Goal: Task Accomplishment & Management: Complete application form

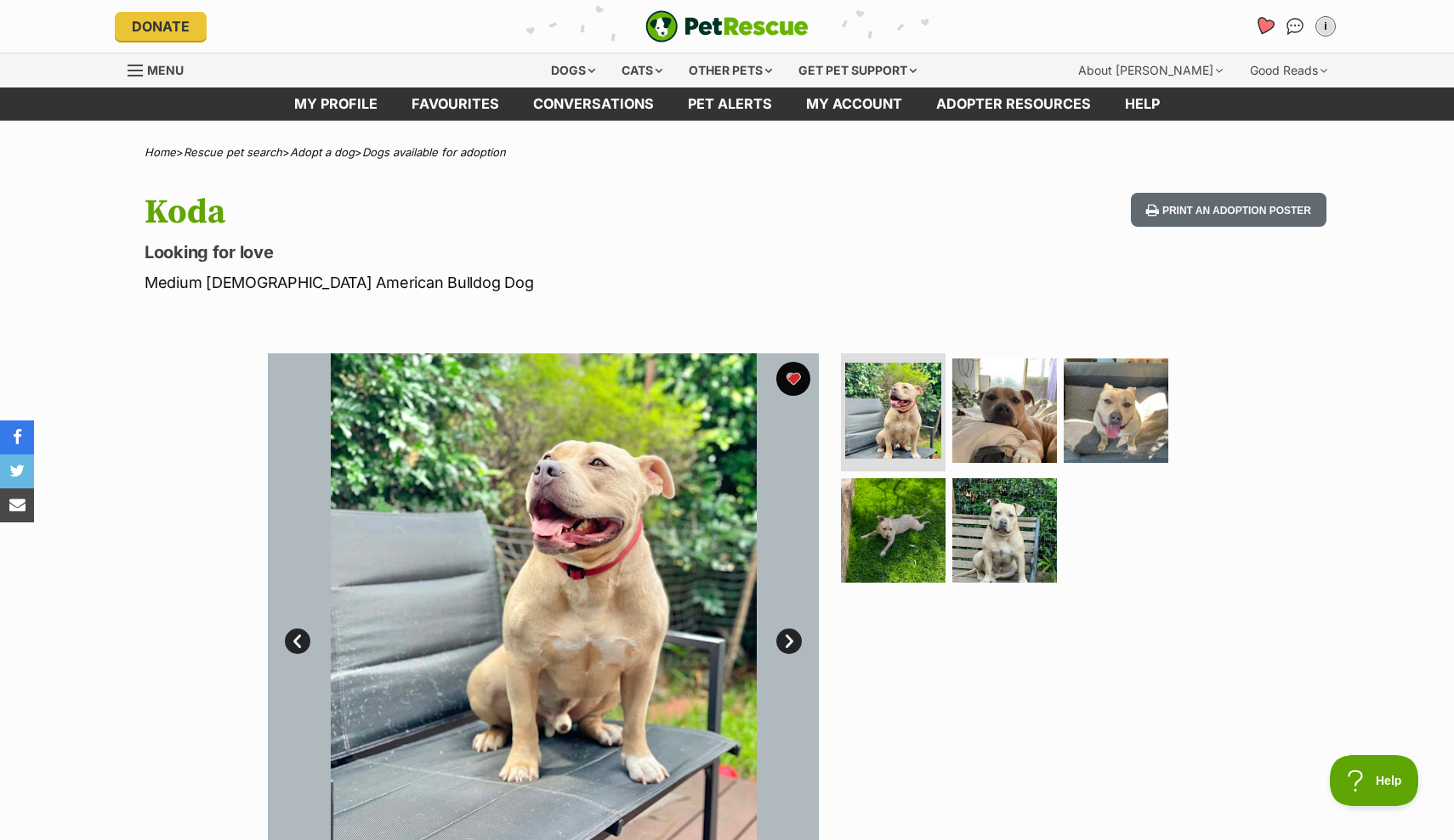
click at [1271, 27] on icon "Favourites" at bounding box center [1264, 26] width 21 height 20
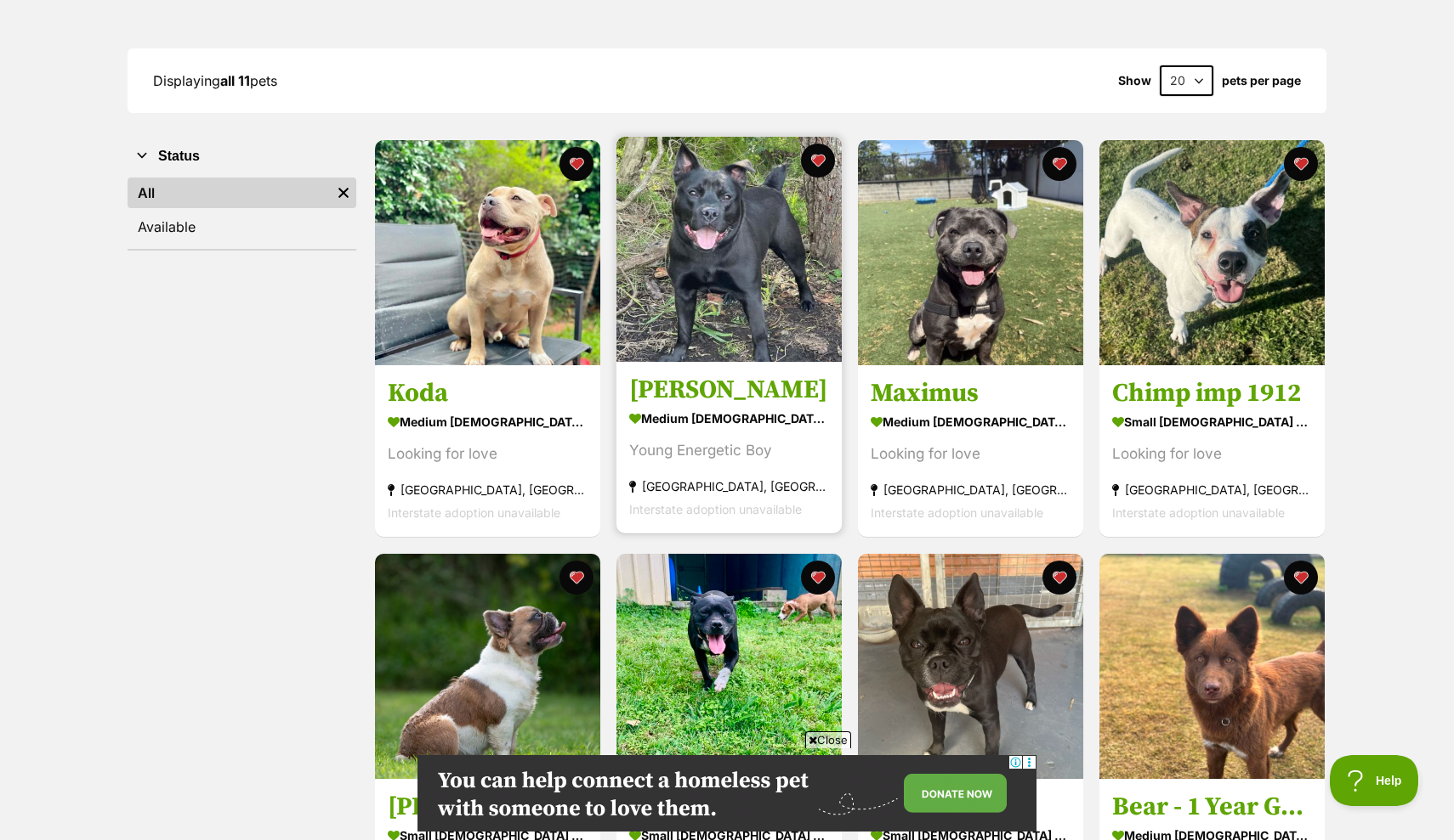
scroll to position [204, 0]
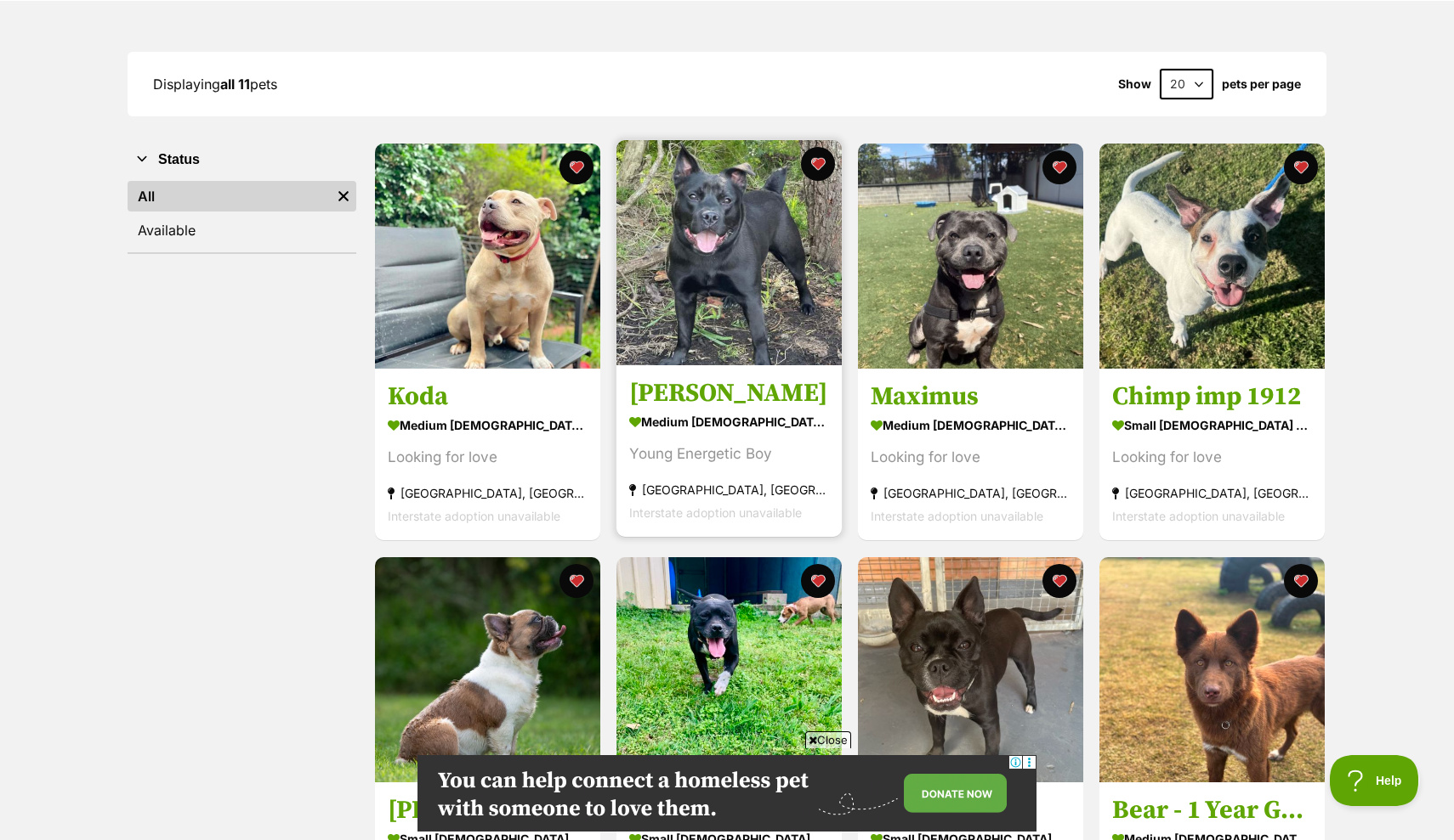
click at [713, 283] on img at bounding box center [729, 253] width 225 height 225
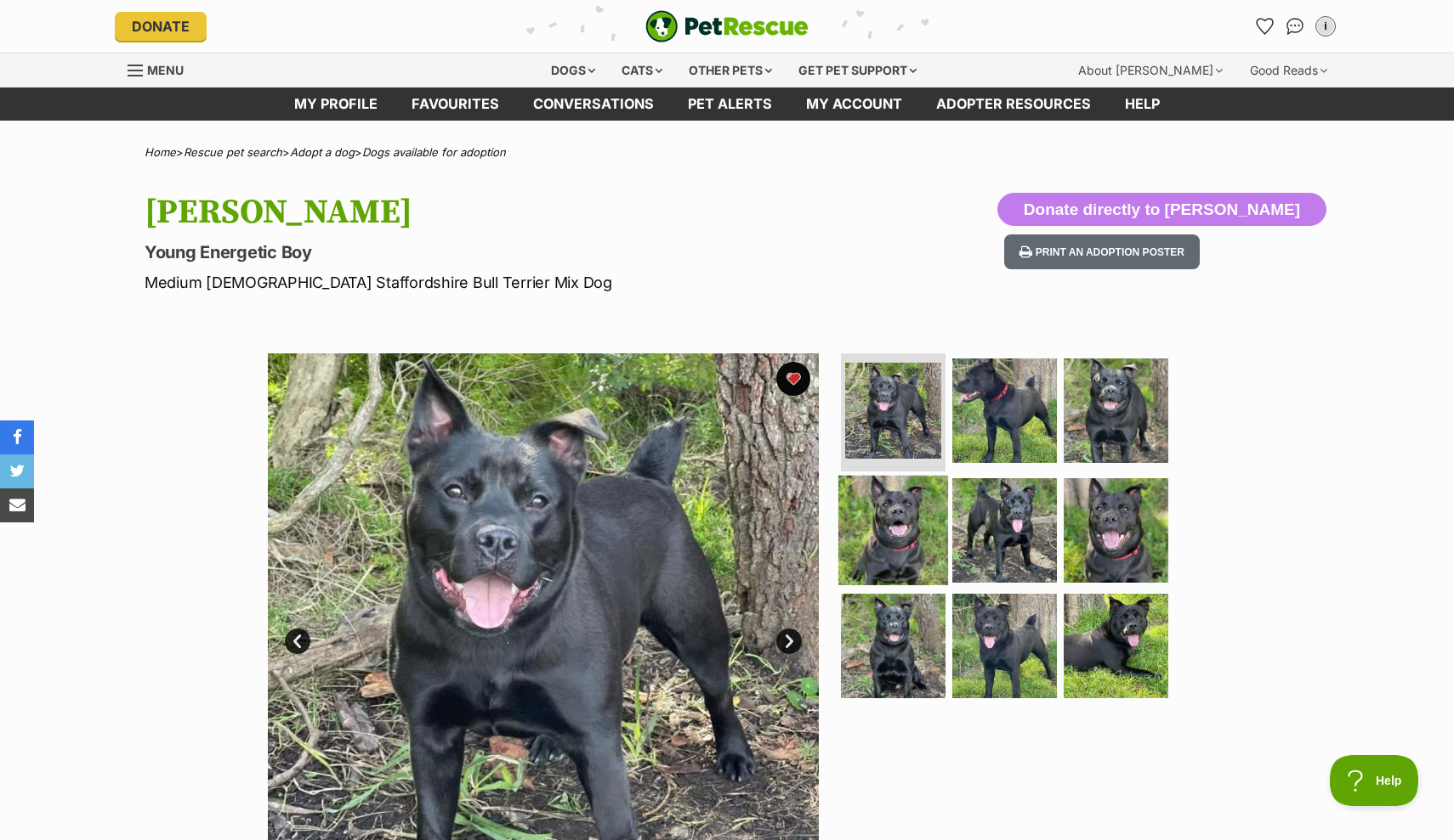
click at [890, 538] on img at bounding box center [893, 530] width 110 height 110
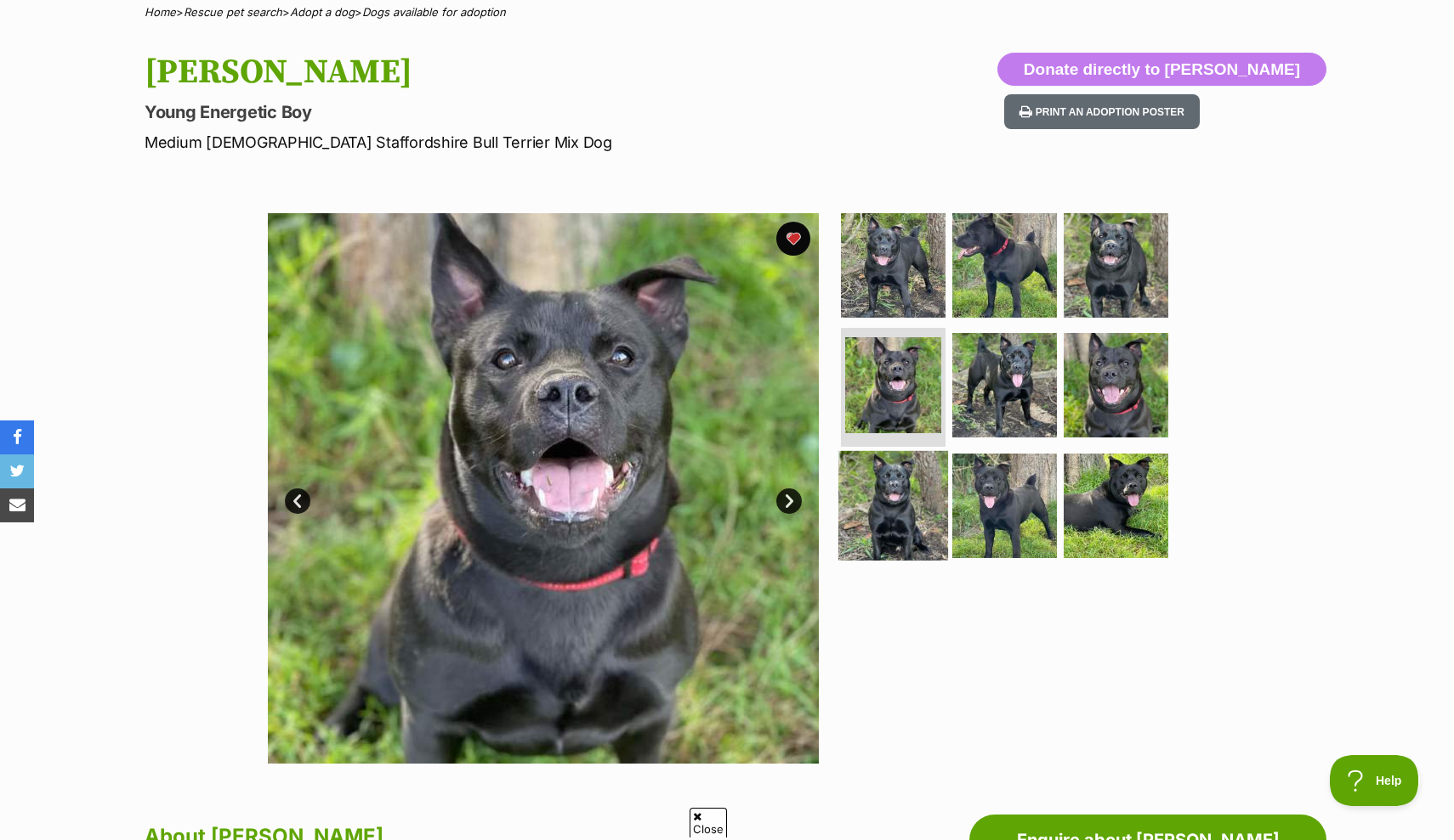
click at [884, 519] on img at bounding box center [893, 505] width 110 height 110
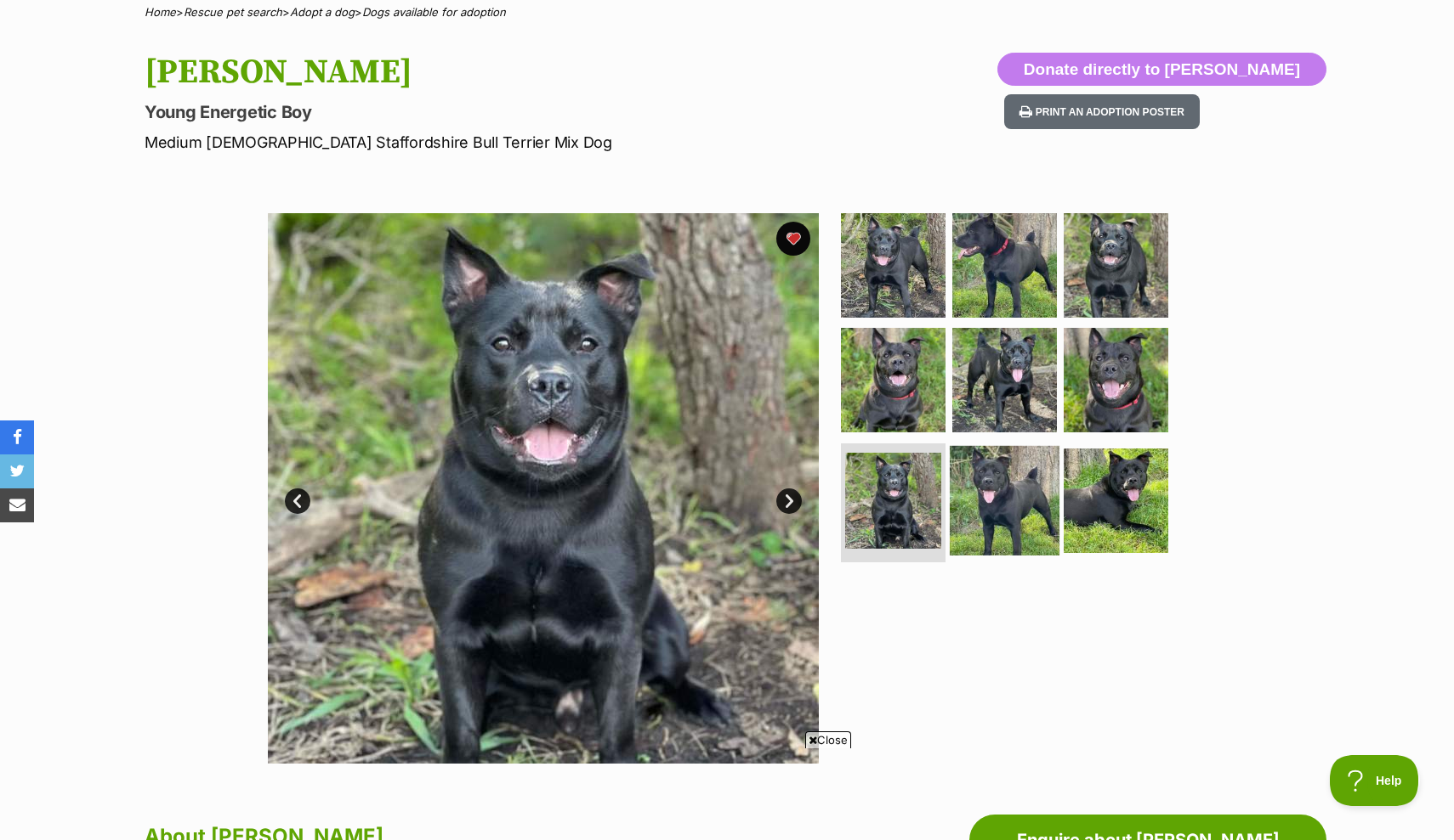
click at [997, 499] on img at bounding box center [1004, 501] width 110 height 110
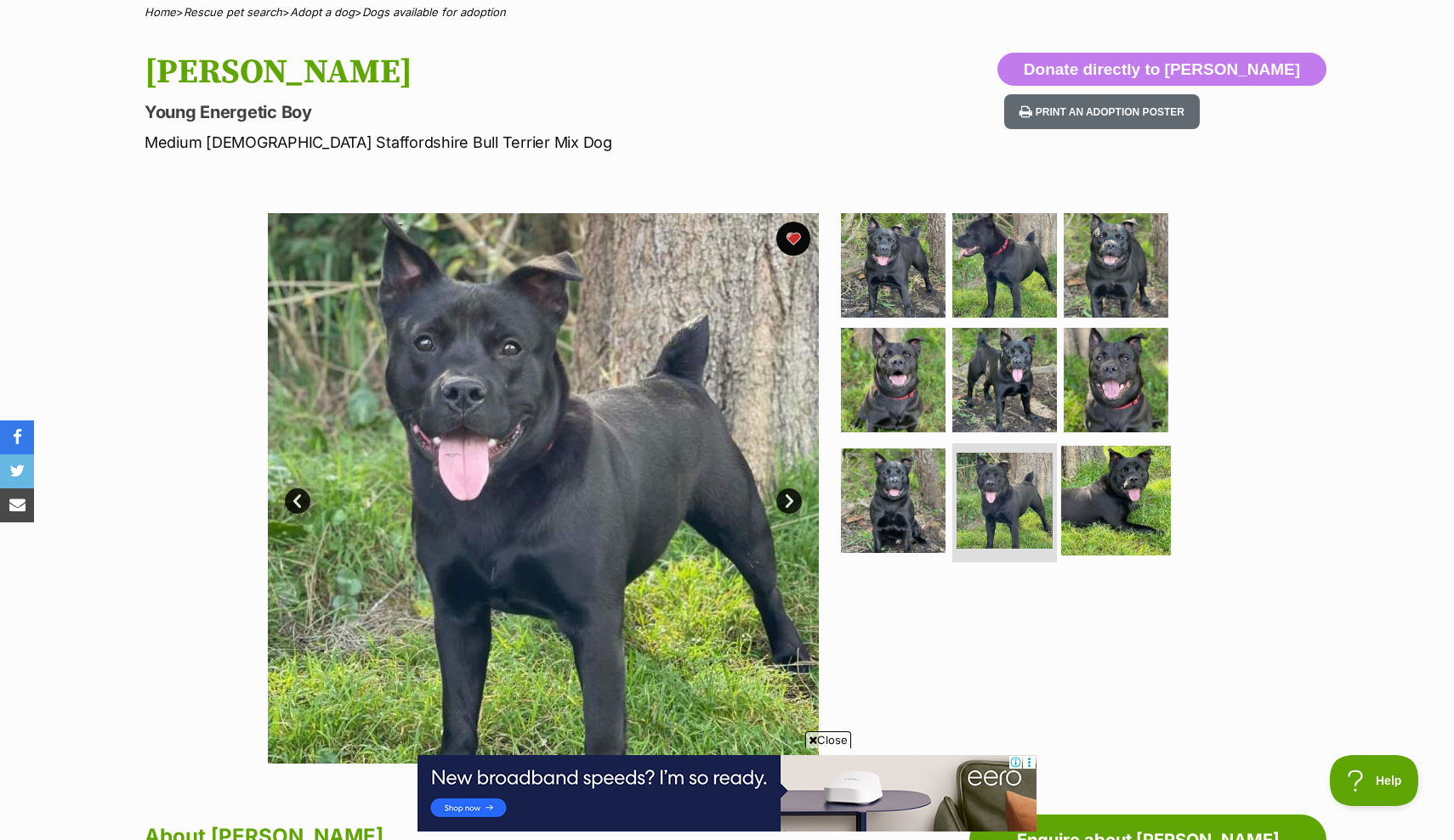
click at [1119, 485] on img at bounding box center [1116, 501] width 110 height 110
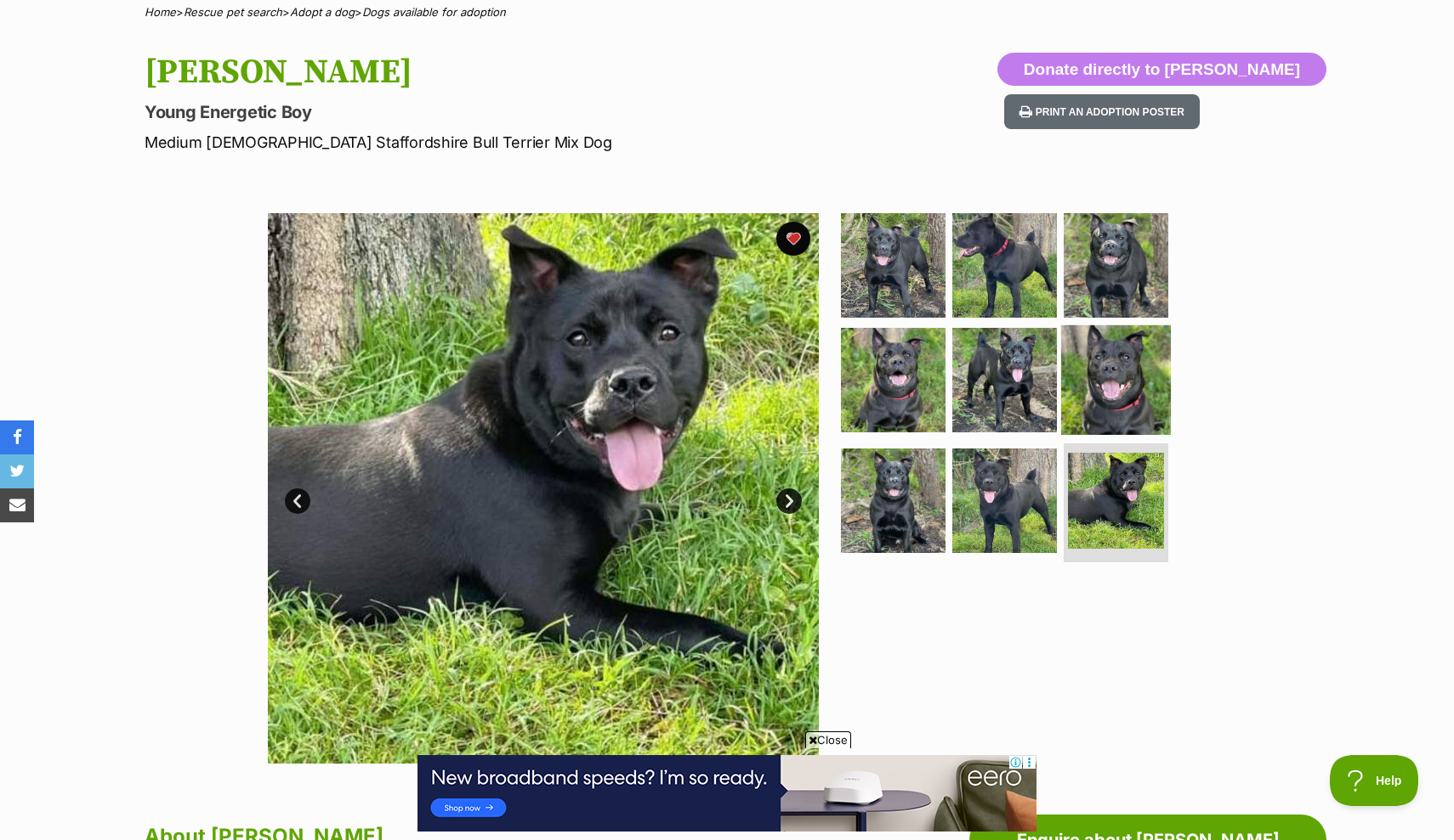
click at [1127, 401] on img at bounding box center [1116, 380] width 110 height 110
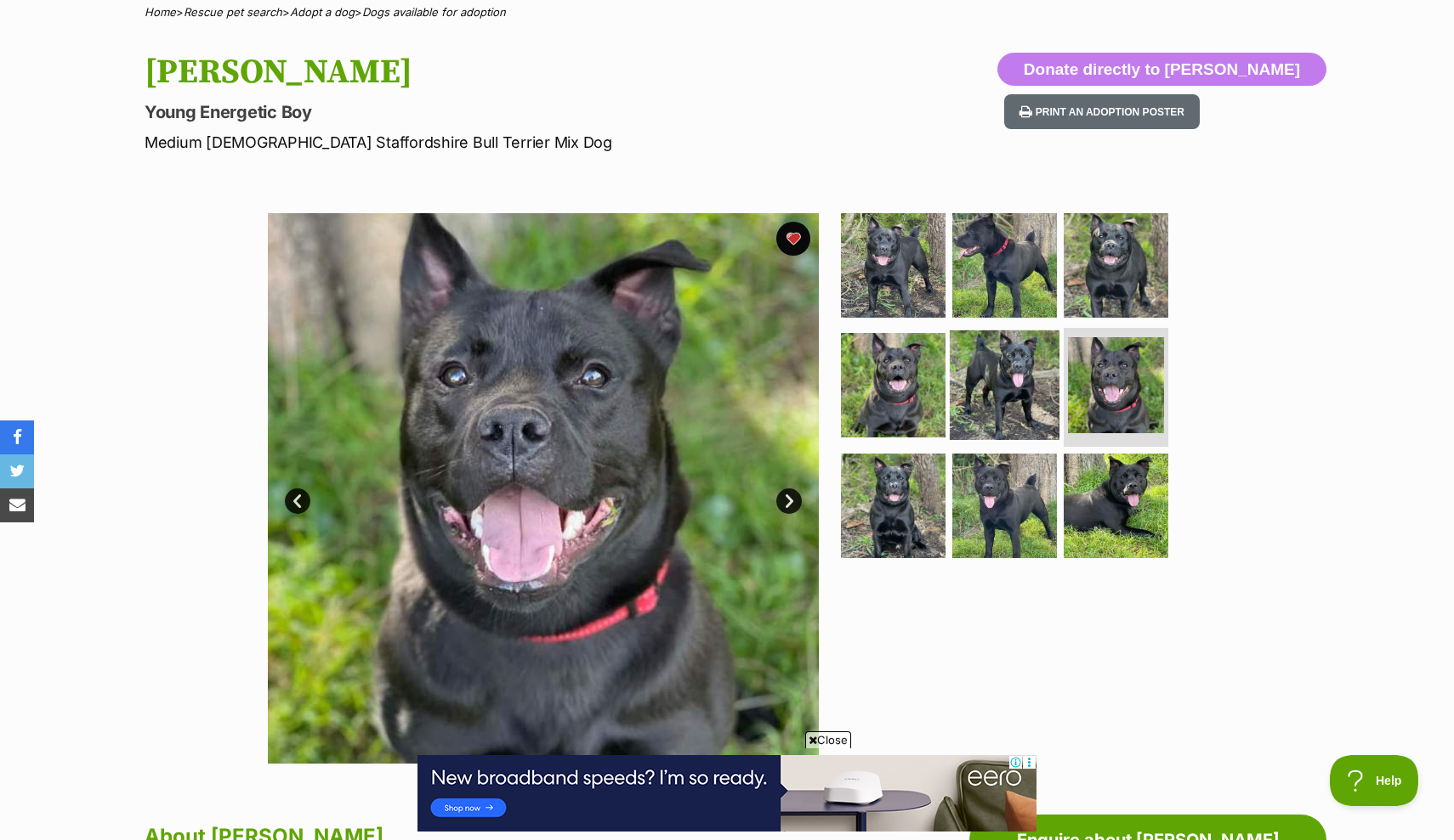
click at [1034, 390] on img at bounding box center [1004, 385] width 110 height 110
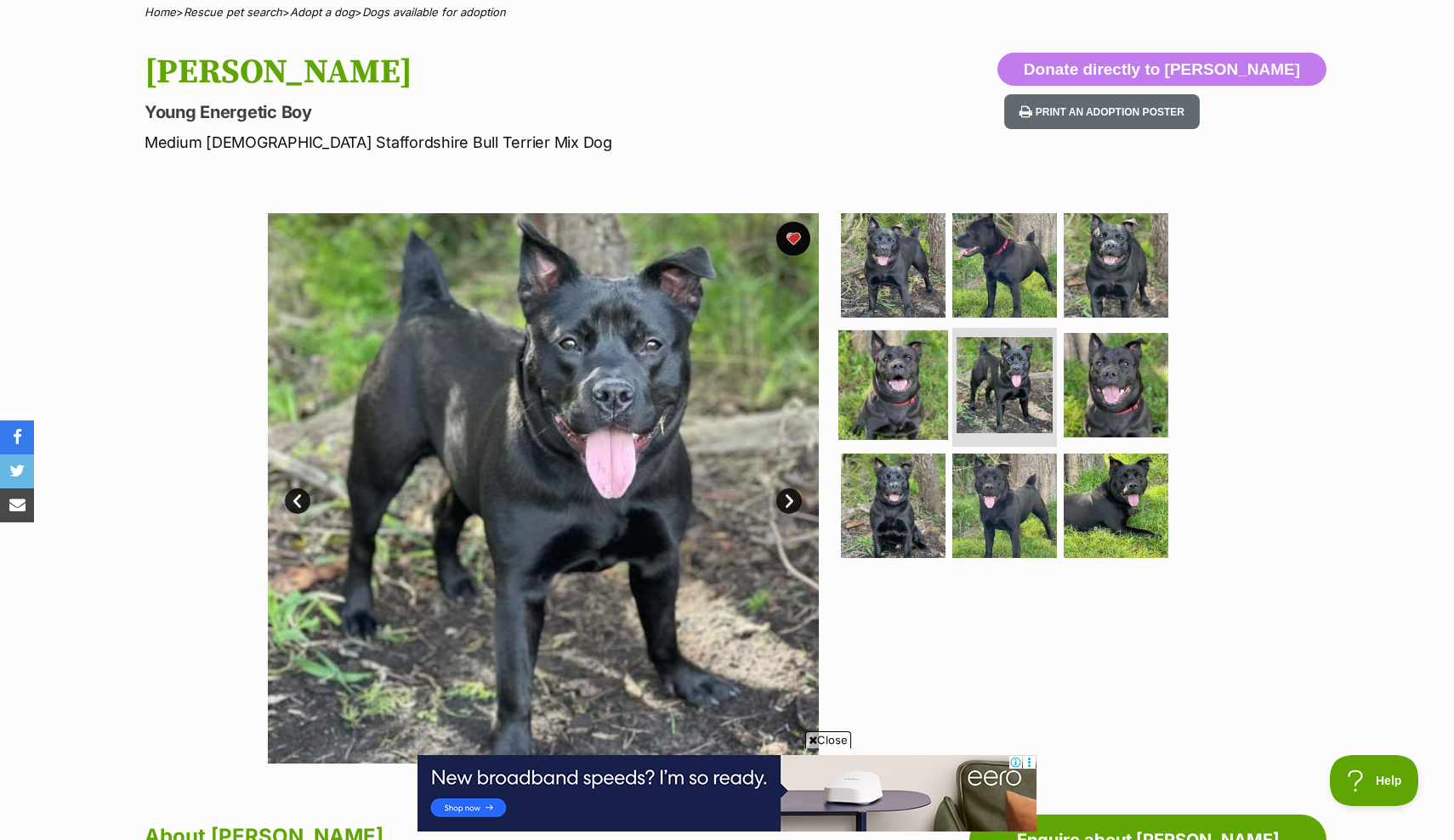
click at [932, 387] on img at bounding box center [893, 385] width 110 height 110
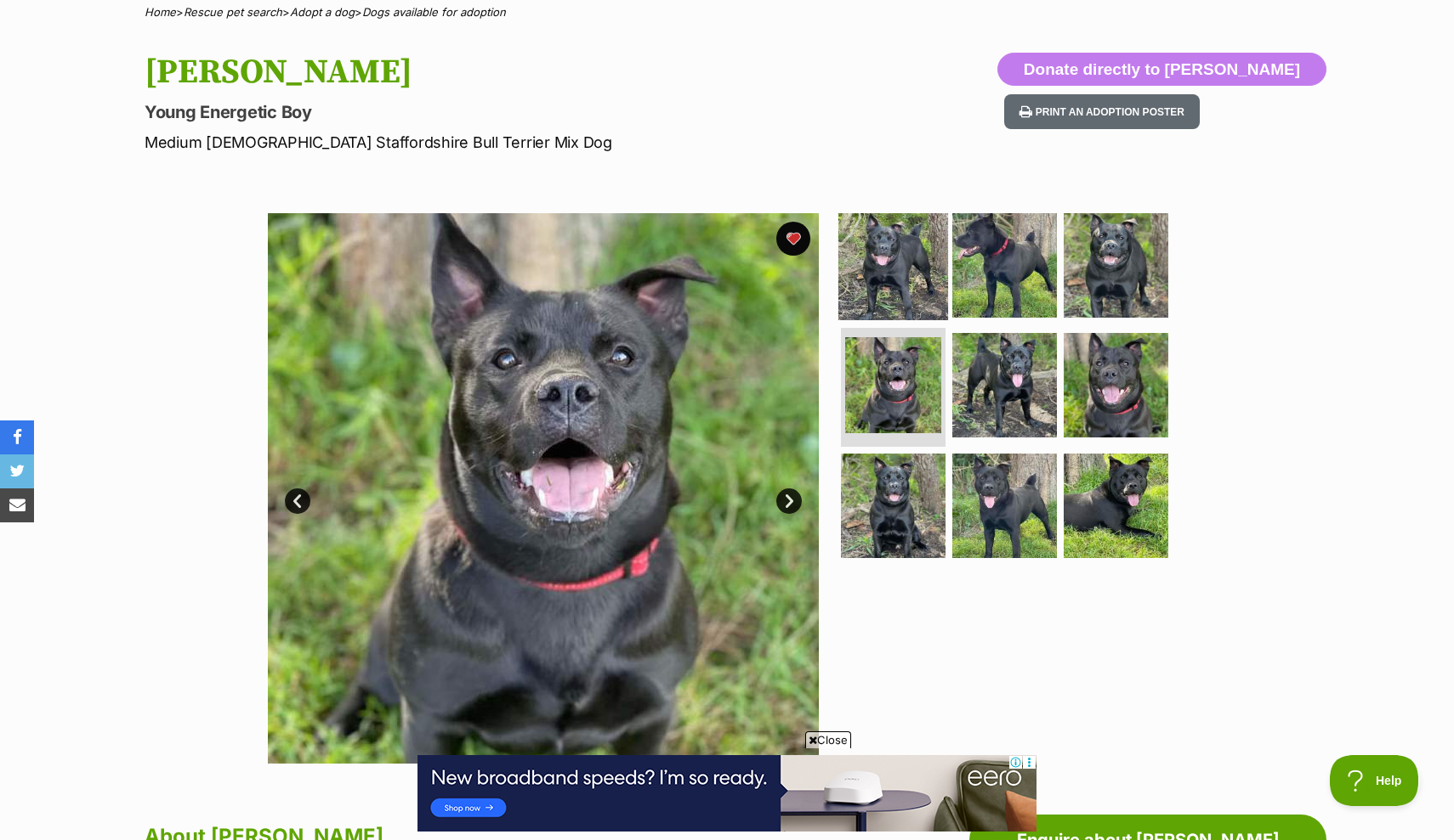
click at [924, 293] on img at bounding box center [893, 264] width 110 height 110
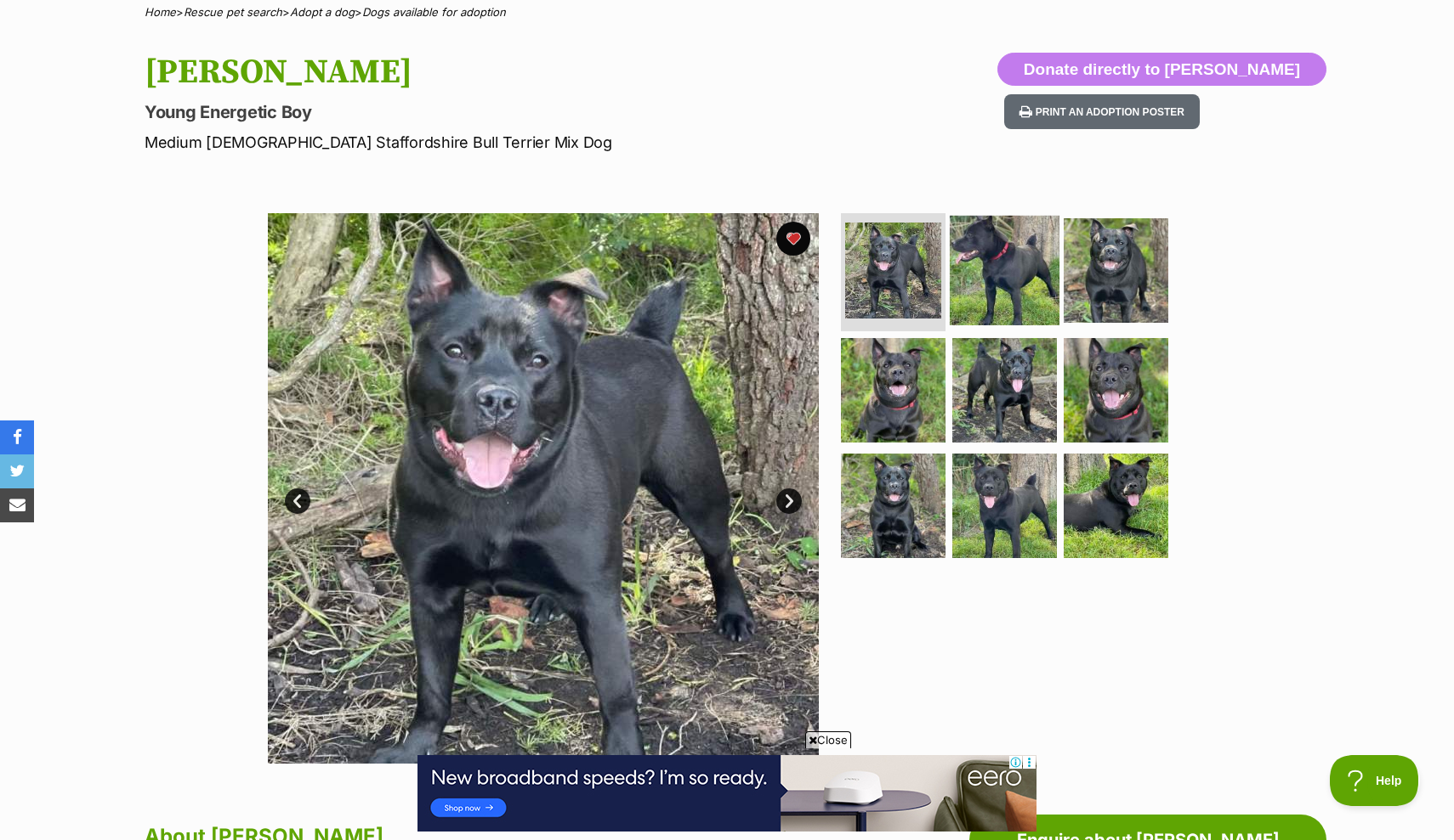
click at [1007, 293] on img at bounding box center [1004, 270] width 110 height 110
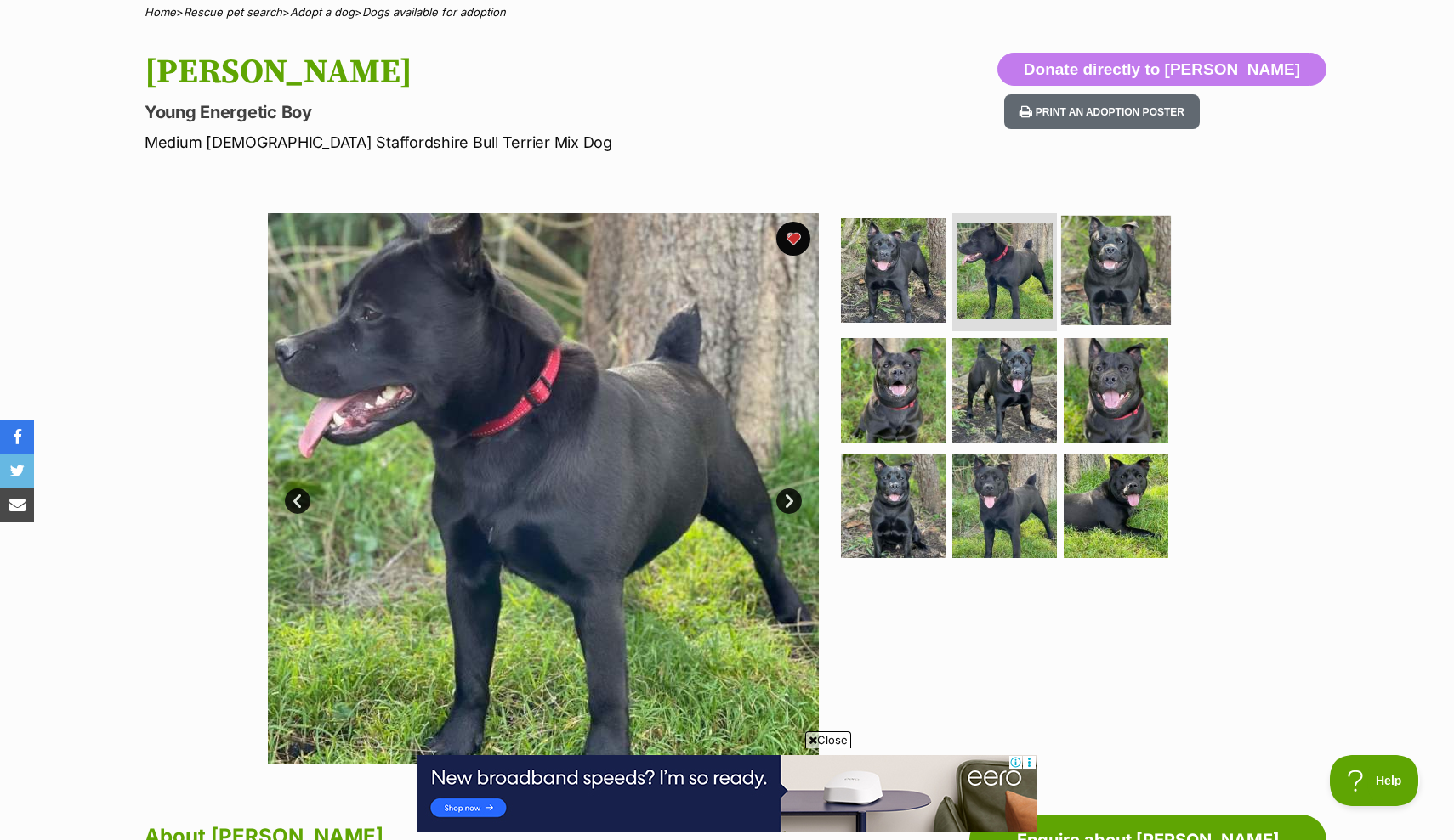
click at [1093, 279] on img at bounding box center [1116, 270] width 110 height 110
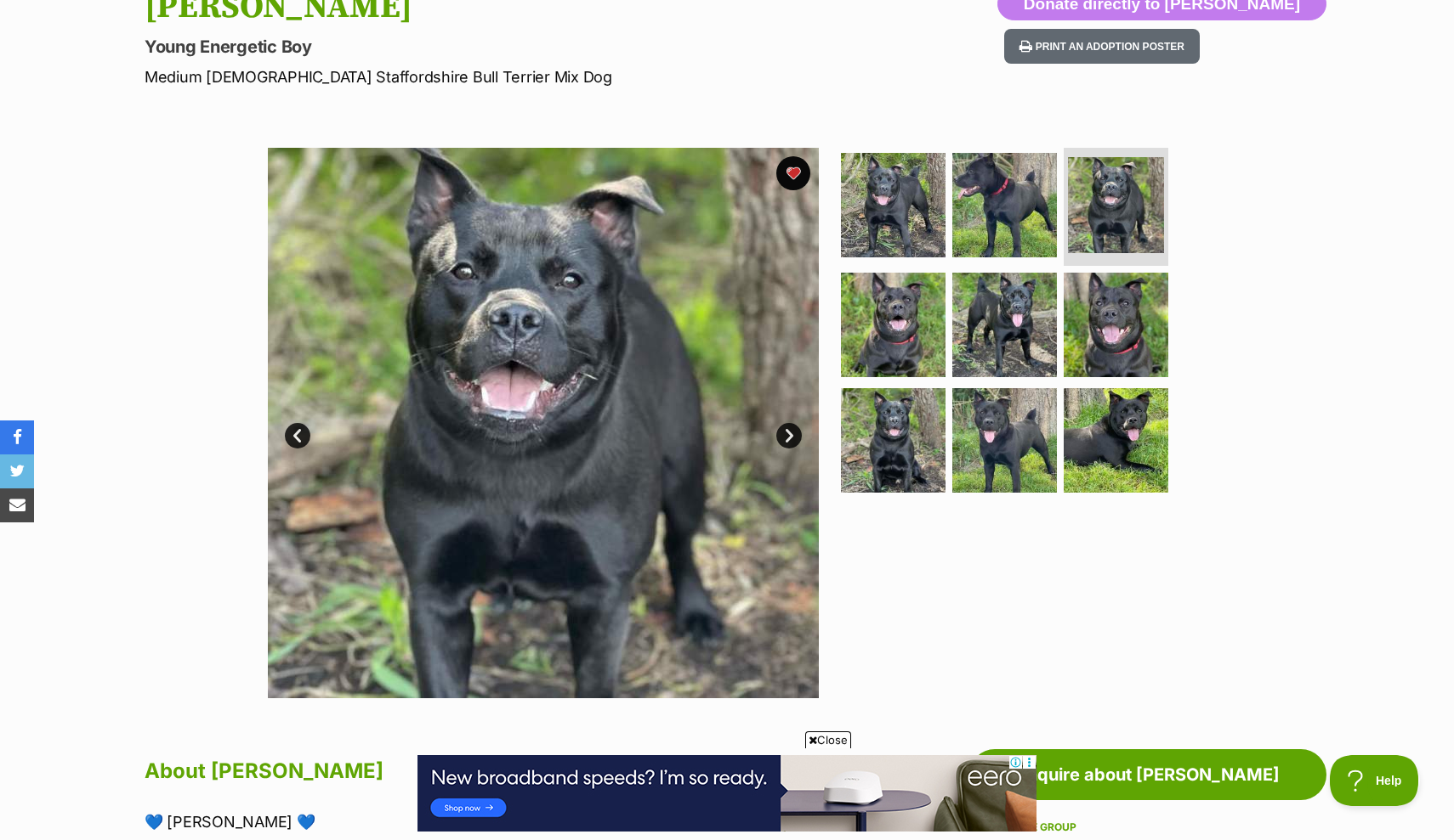
scroll to position [204, 0]
click at [794, 442] on link "Next" at bounding box center [789, 437] width 26 height 26
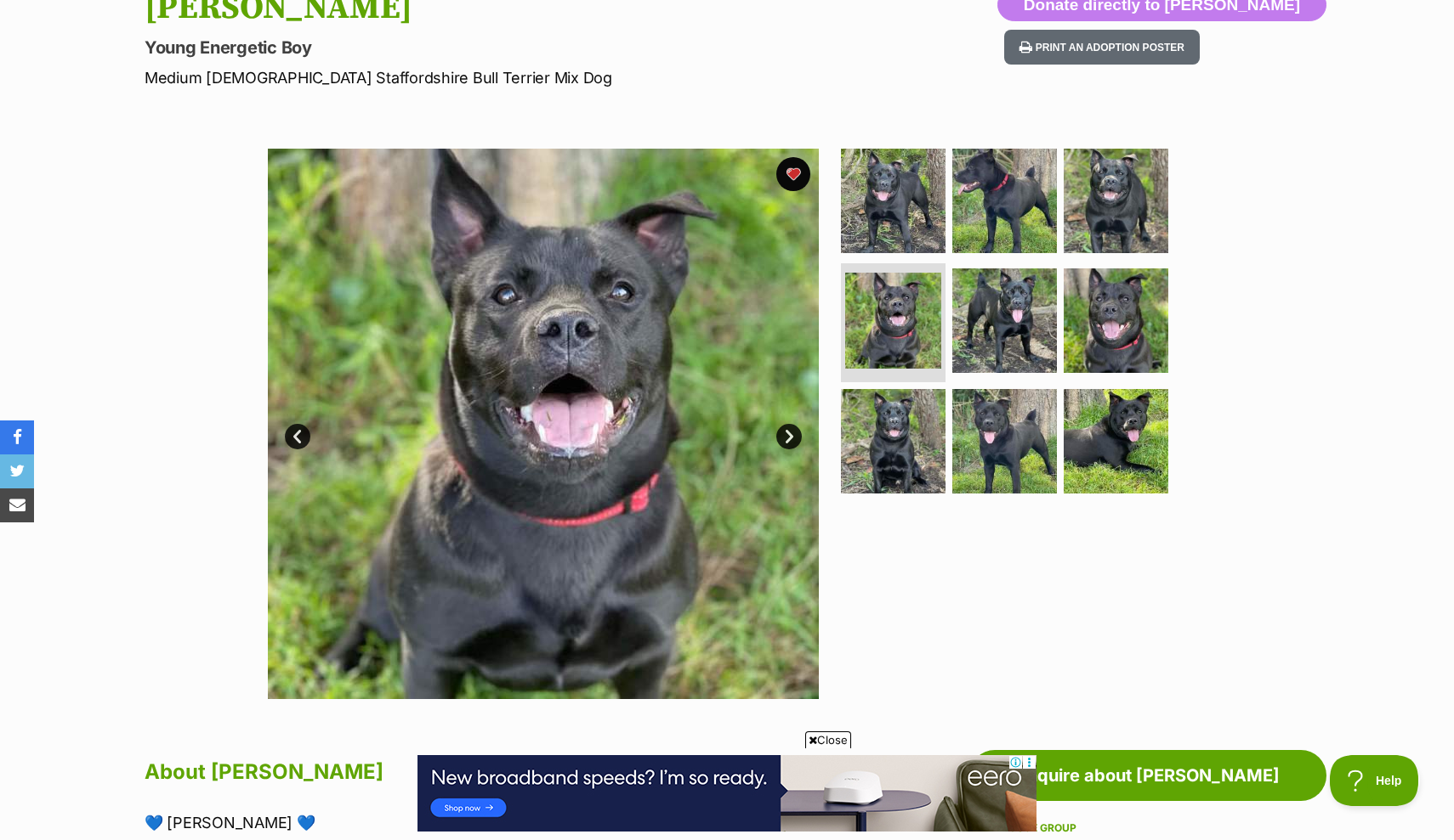
click at [794, 442] on link "Next" at bounding box center [789, 437] width 26 height 26
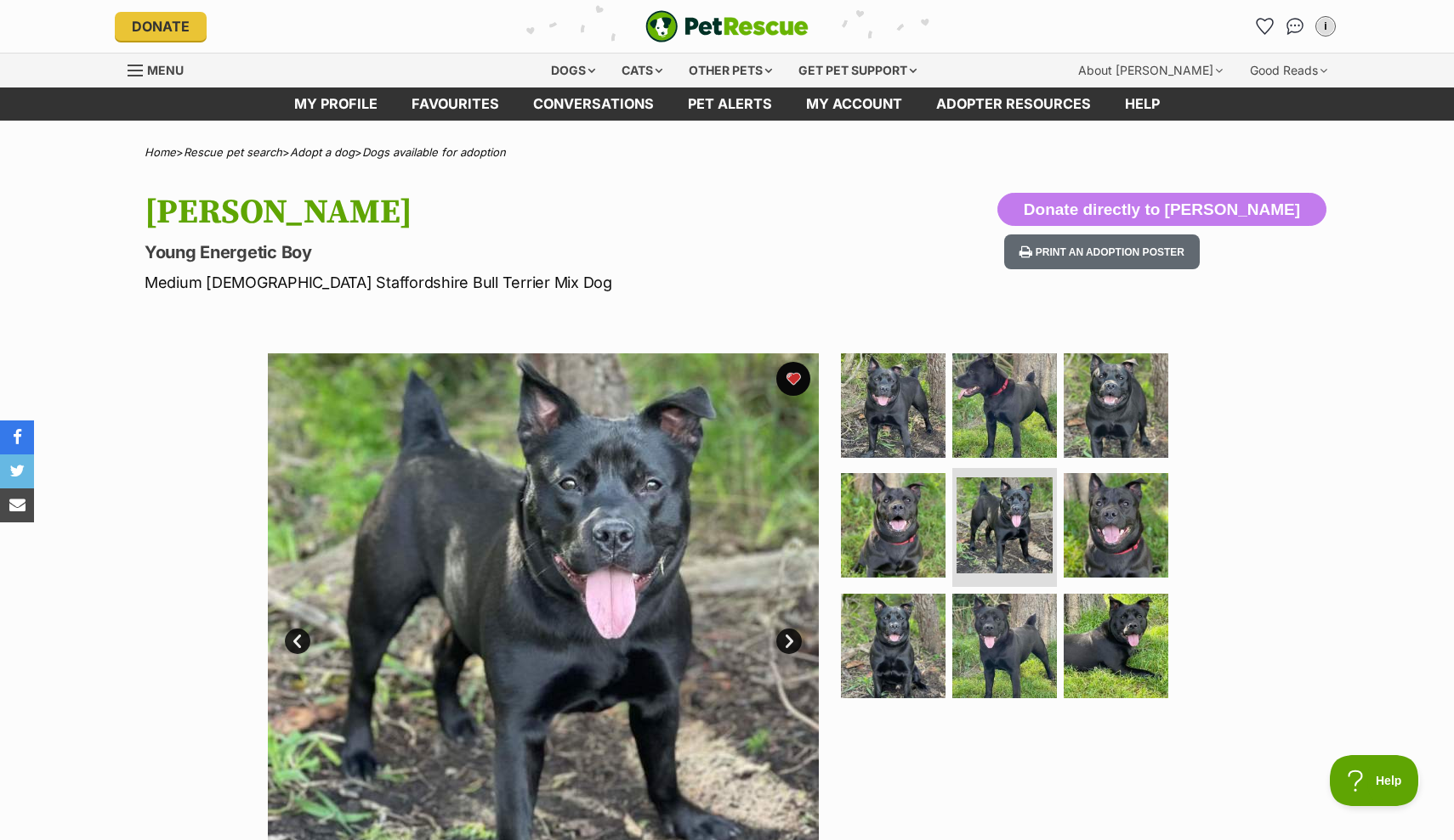
scroll to position [0, 0]
click at [1261, 26] on icon "Favourites" at bounding box center [1264, 26] width 21 height 20
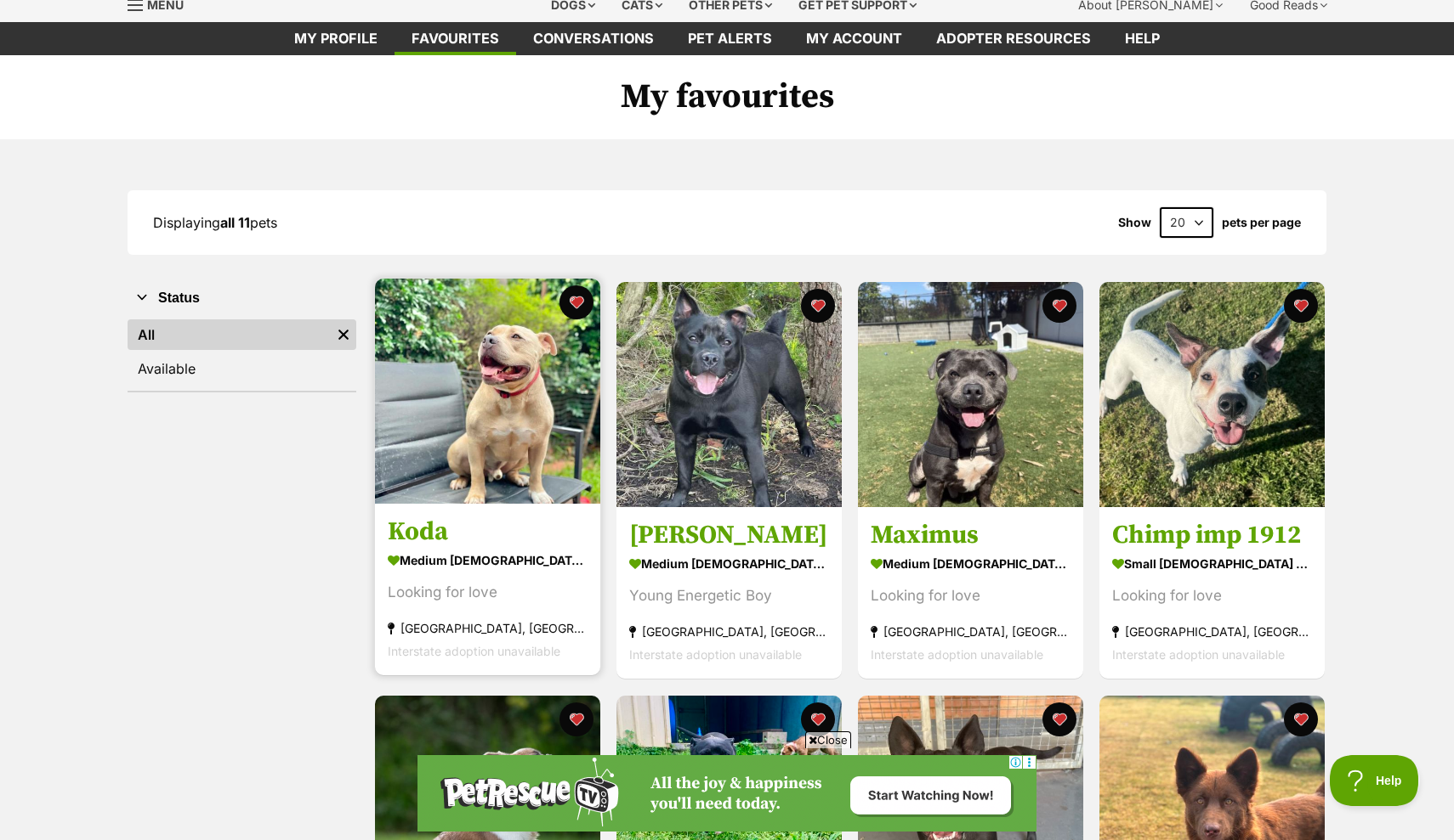
scroll to position [51, 0]
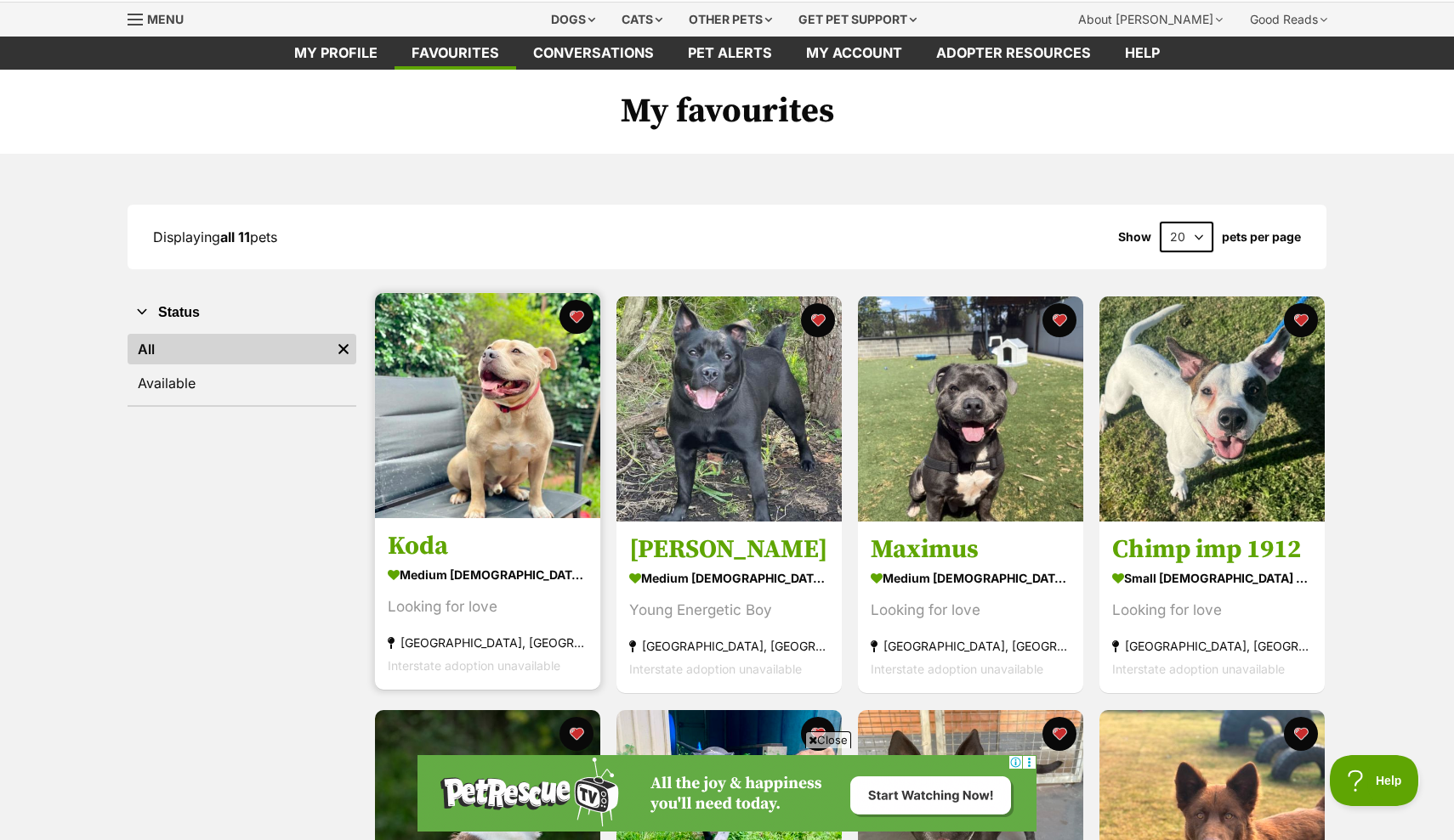
click at [505, 401] on img at bounding box center [488, 405] width 225 height 225
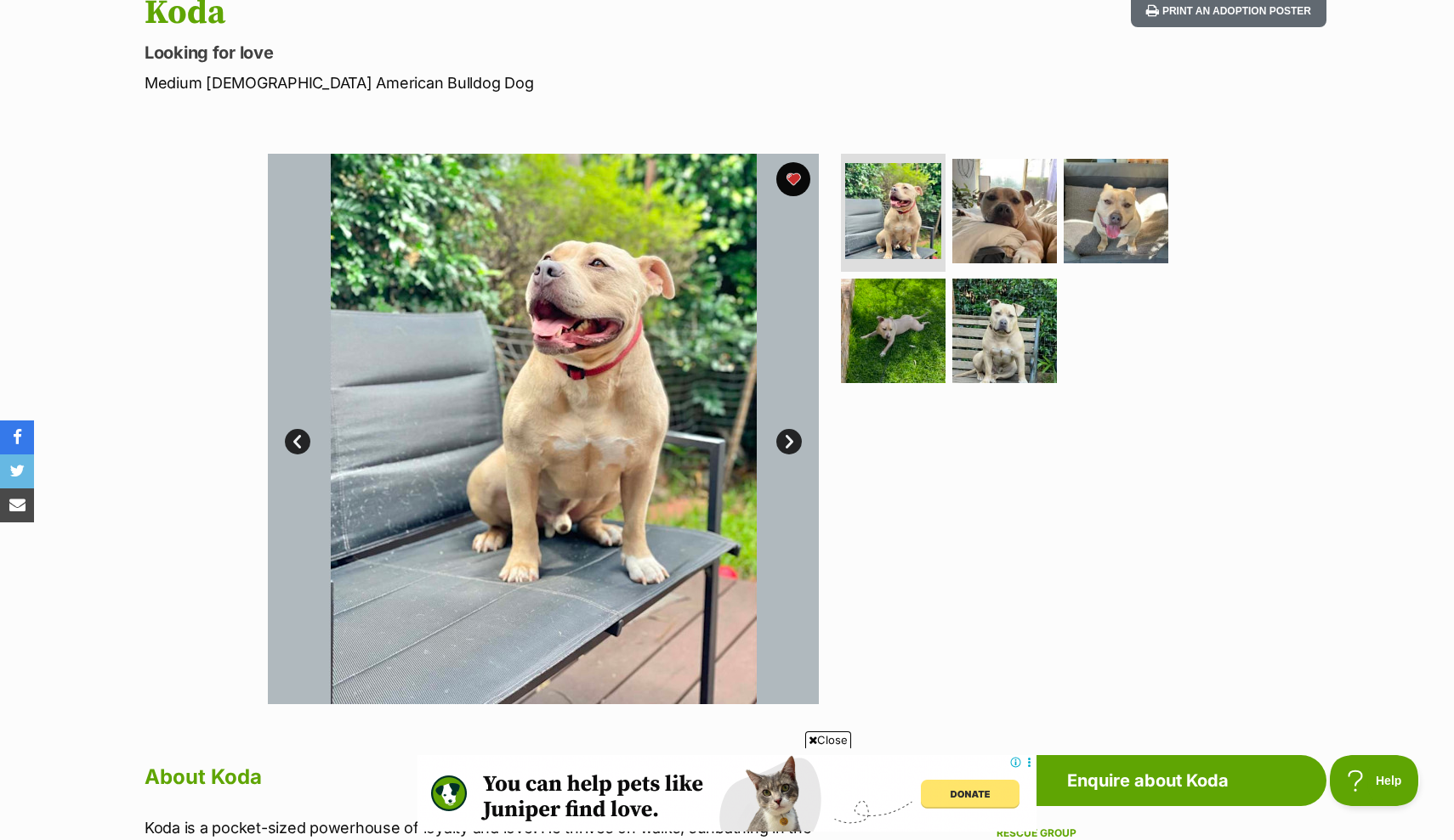
scroll to position [196, 0]
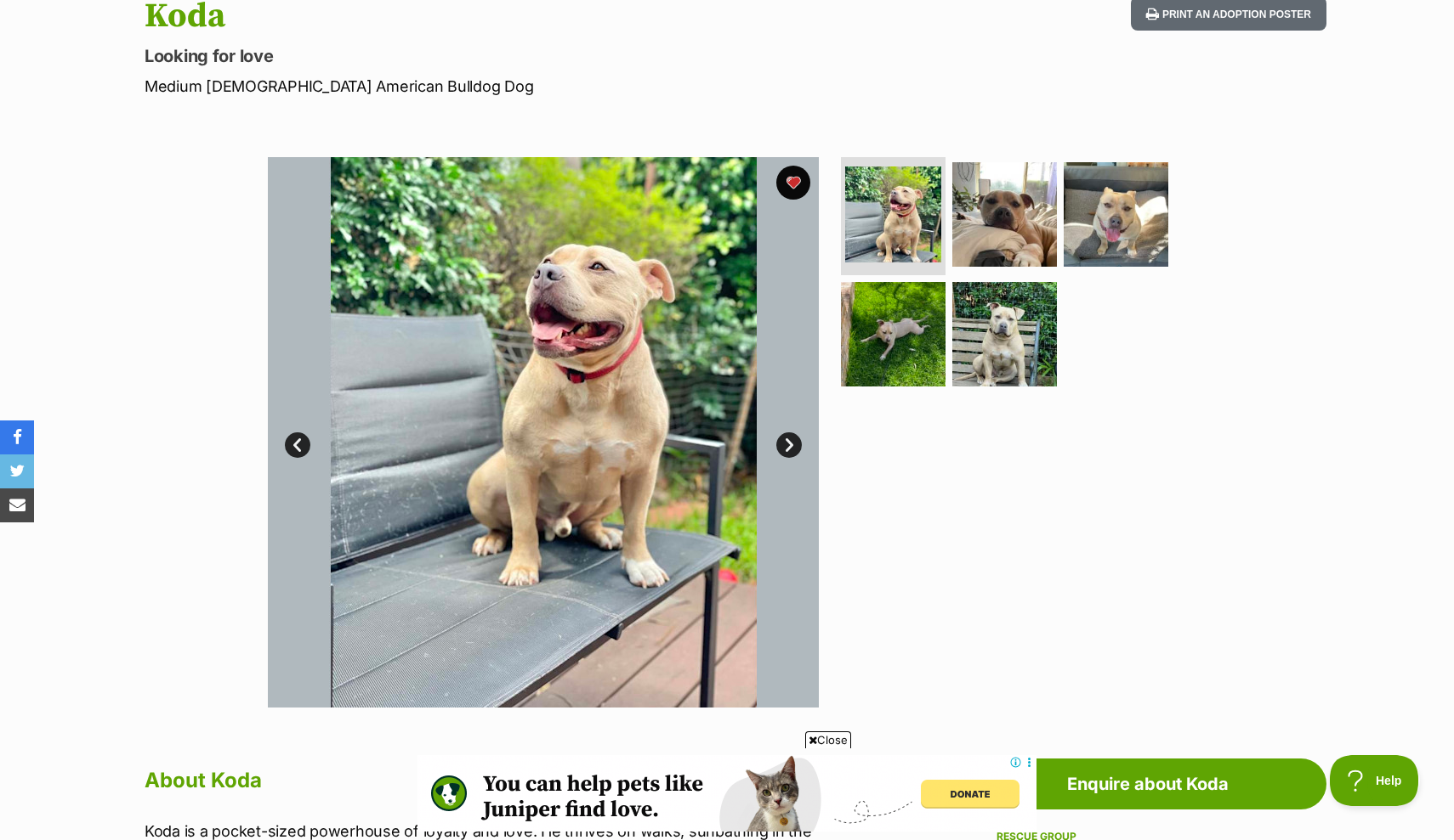
click at [787, 448] on link "Next" at bounding box center [789, 445] width 26 height 26
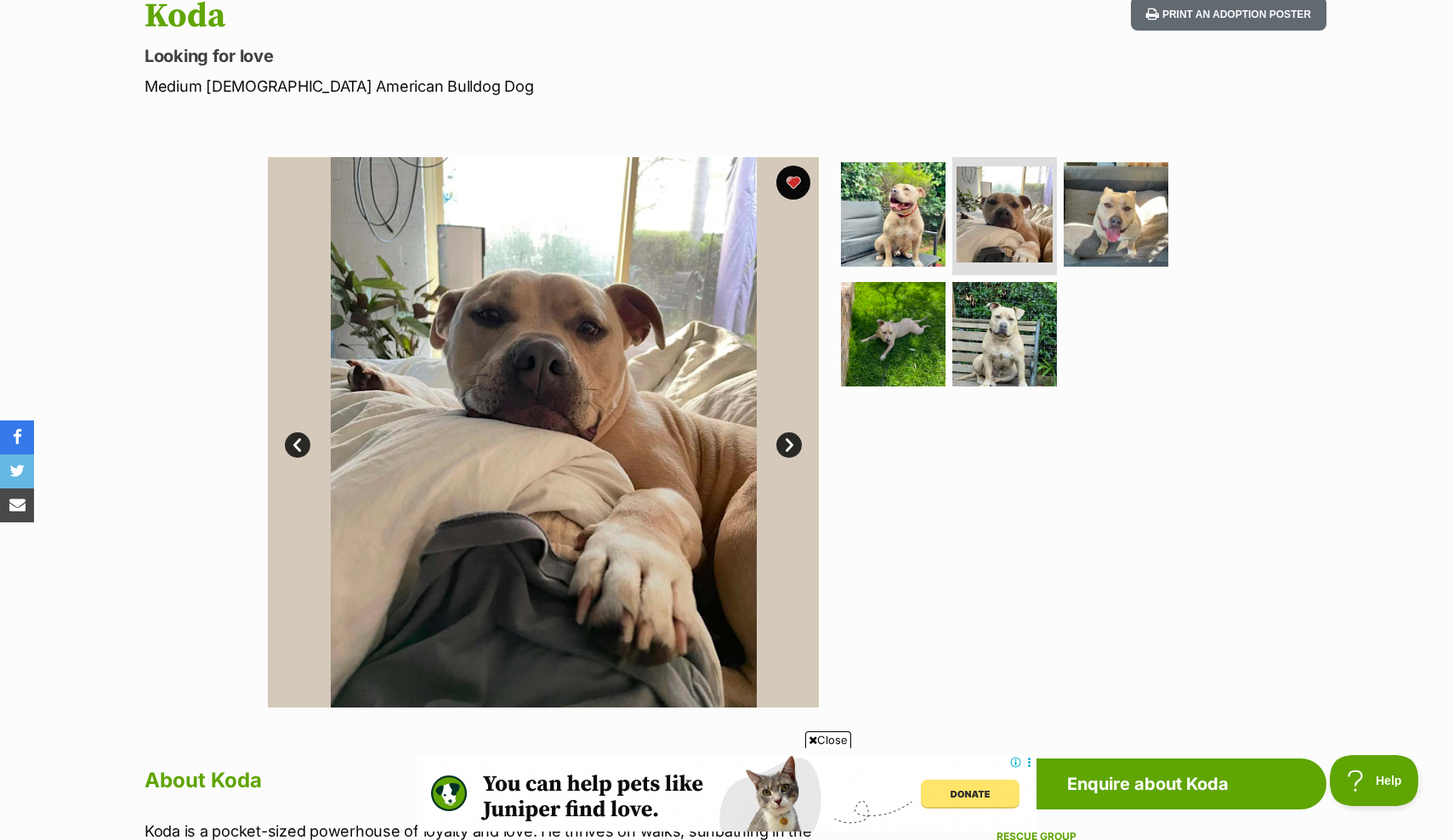
click at [787, 448] on link "Next" at bounding box center [789, 445] width 26 height 26
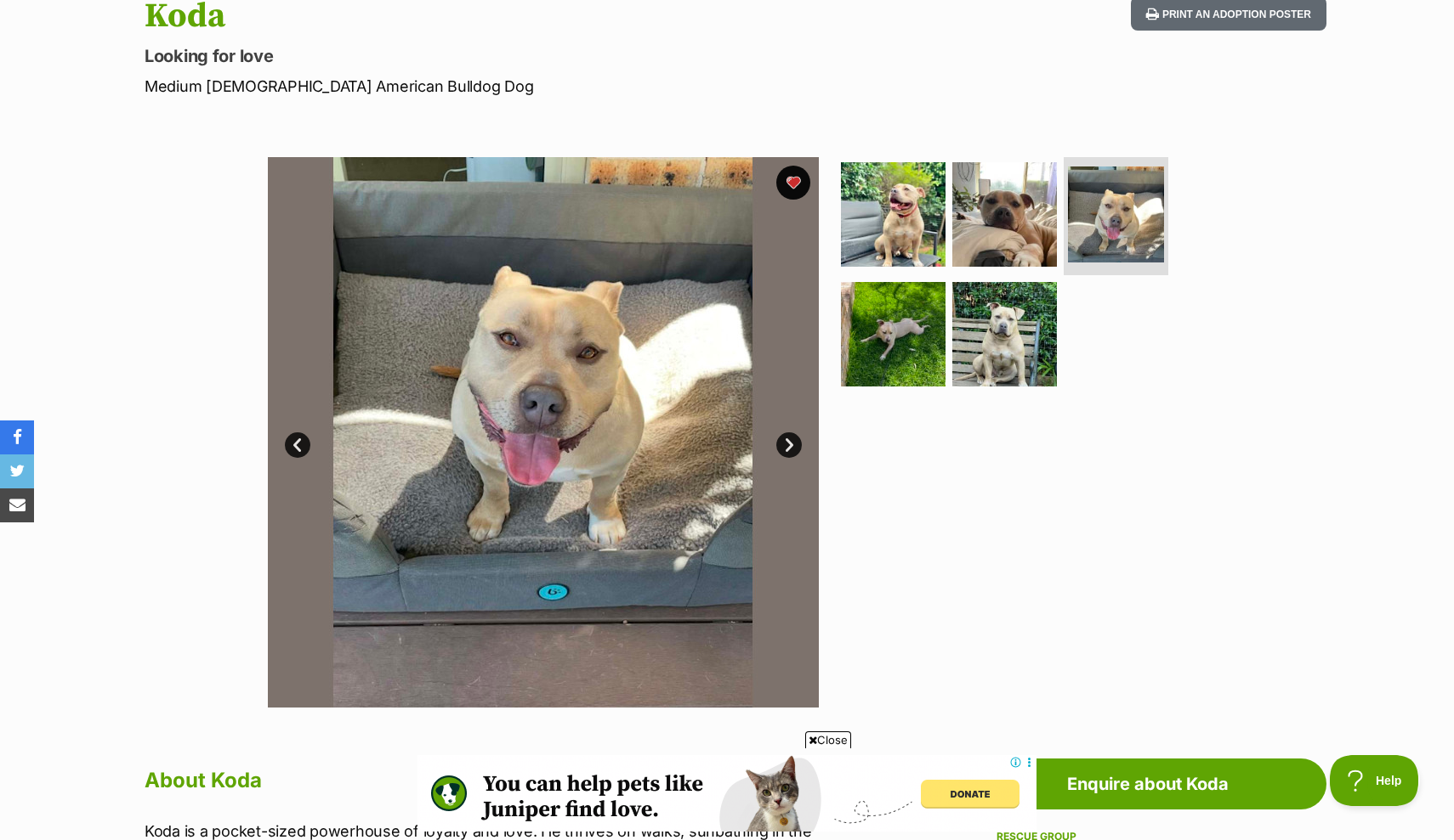
click at [787, 448] on link "Next" at bounding box center [789, 445] width 26 height 26
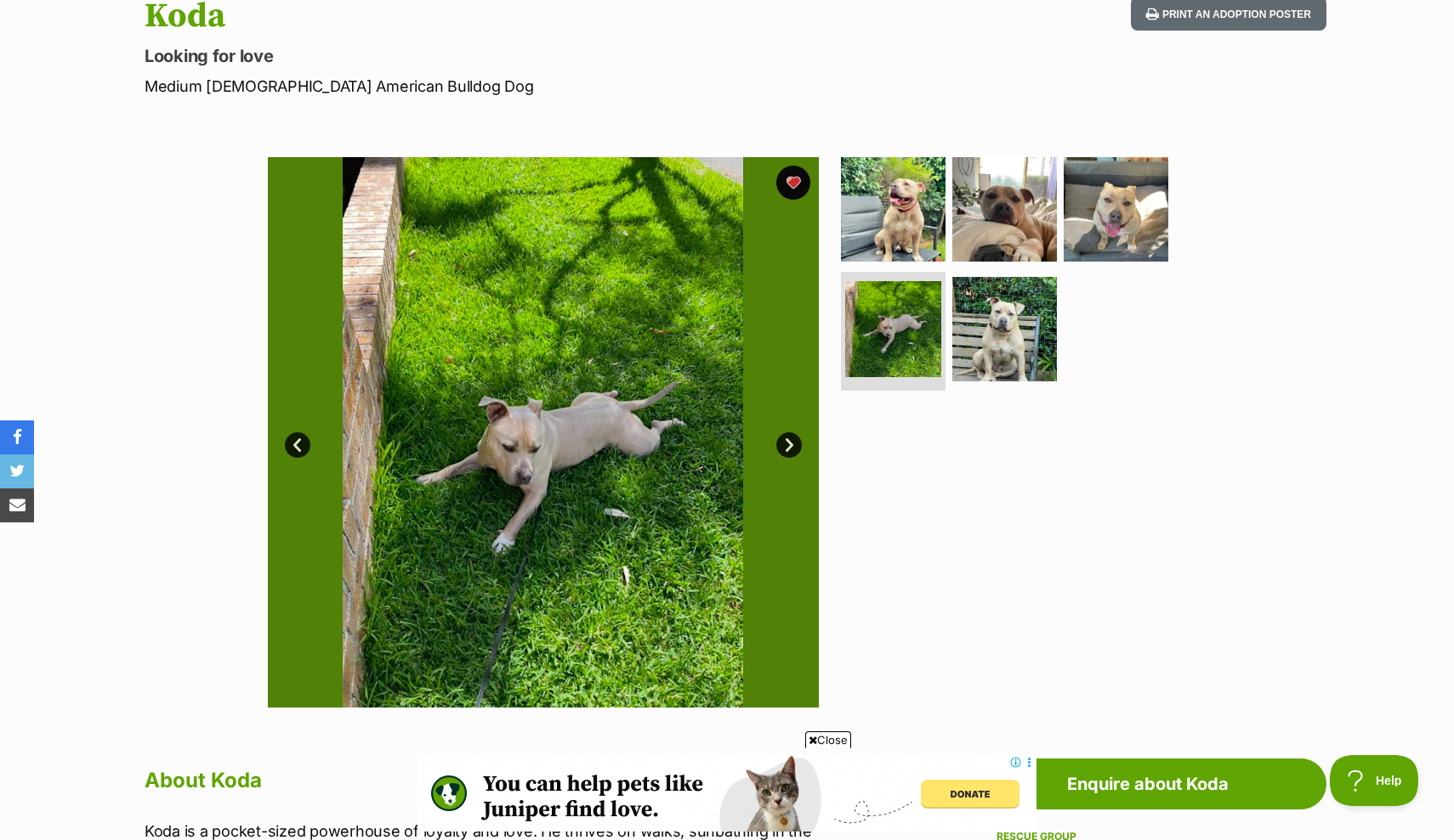
scroll to position [0, 0]
click at [787, 448] on link "Next" at bounding box center [789, 445] width 26 height 26
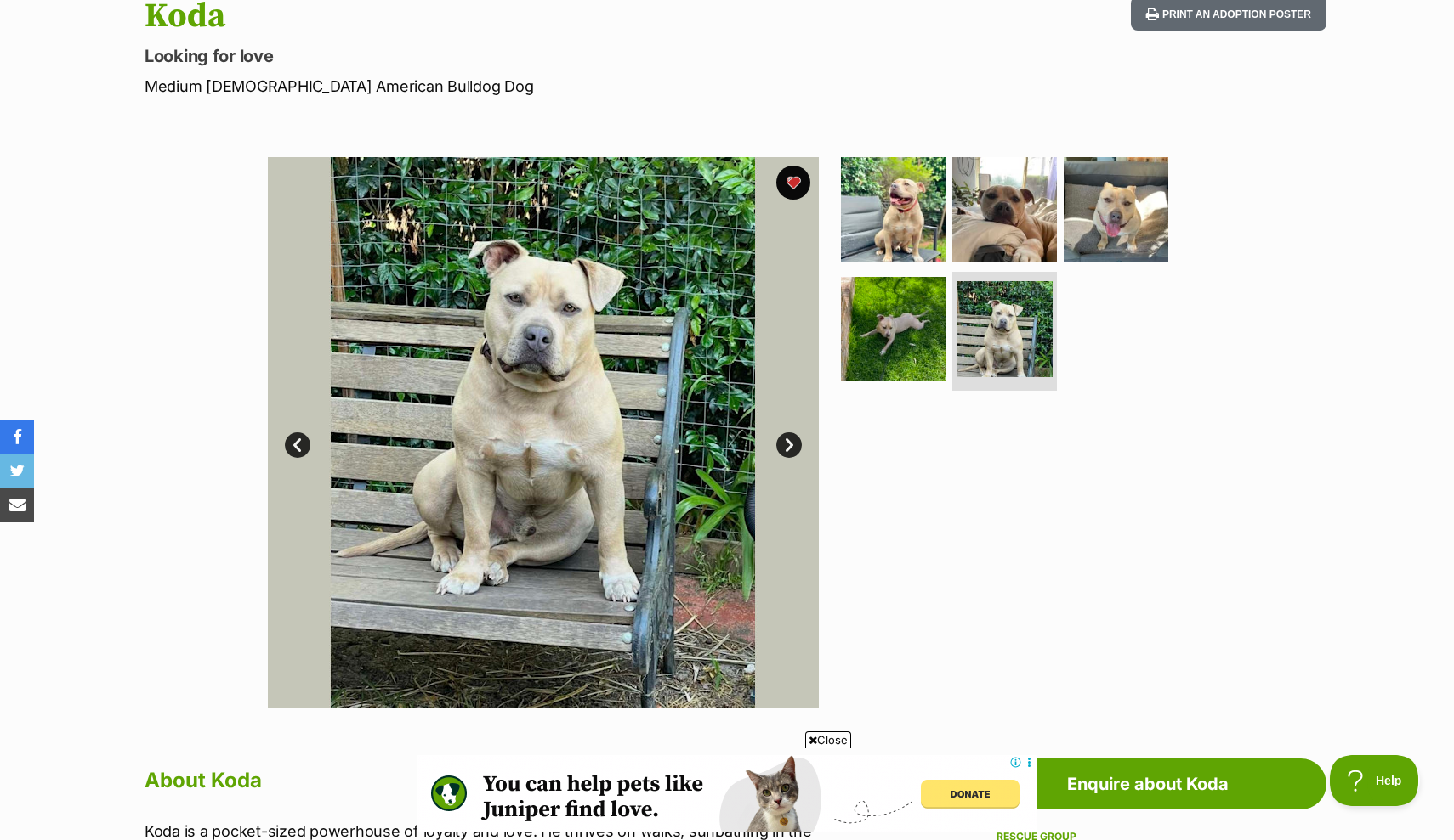
click at [787, 448] on link "Next" at bounding box center [789, 445] width 26 height 26
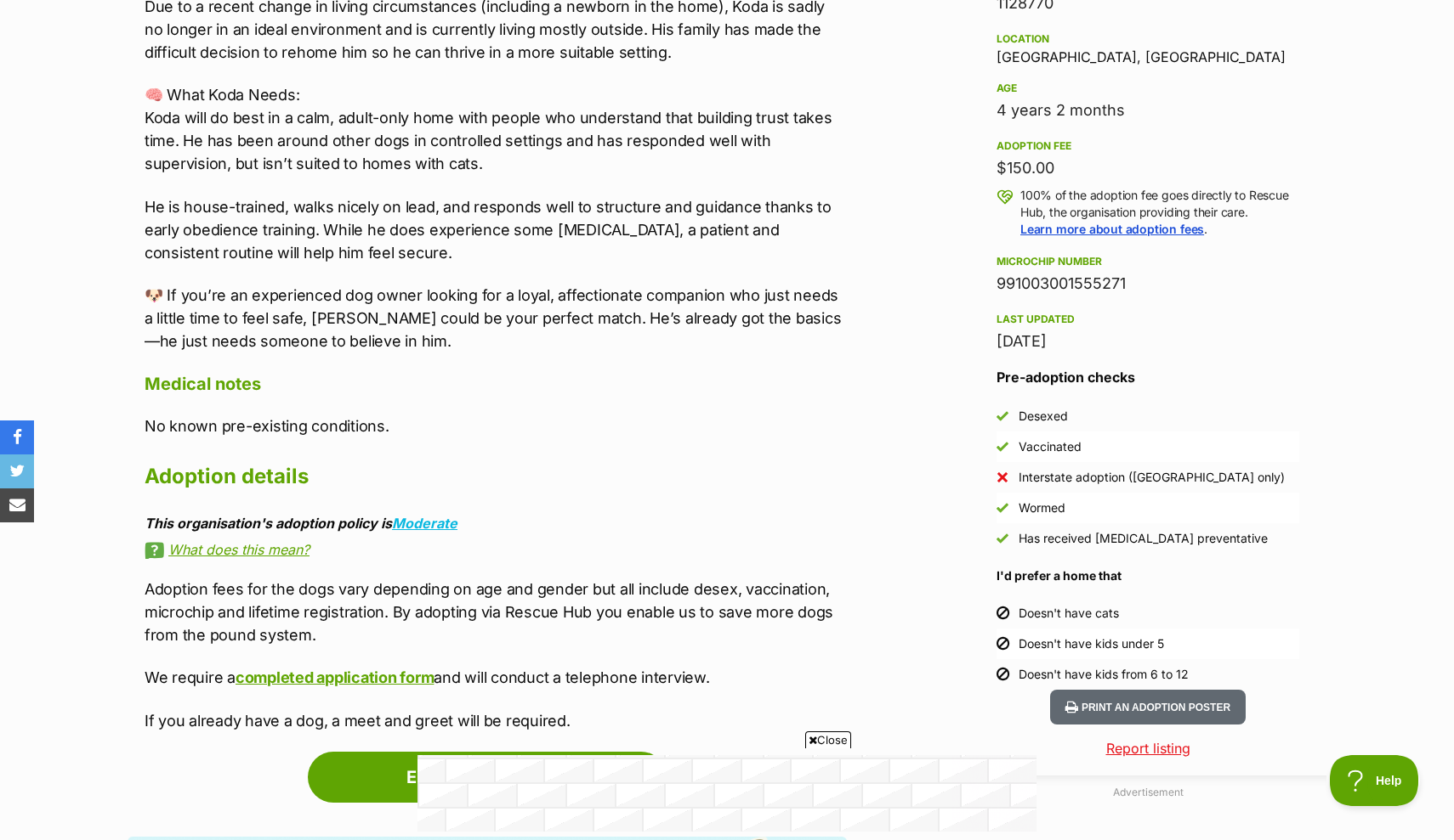
scroll to position [1103, 0]
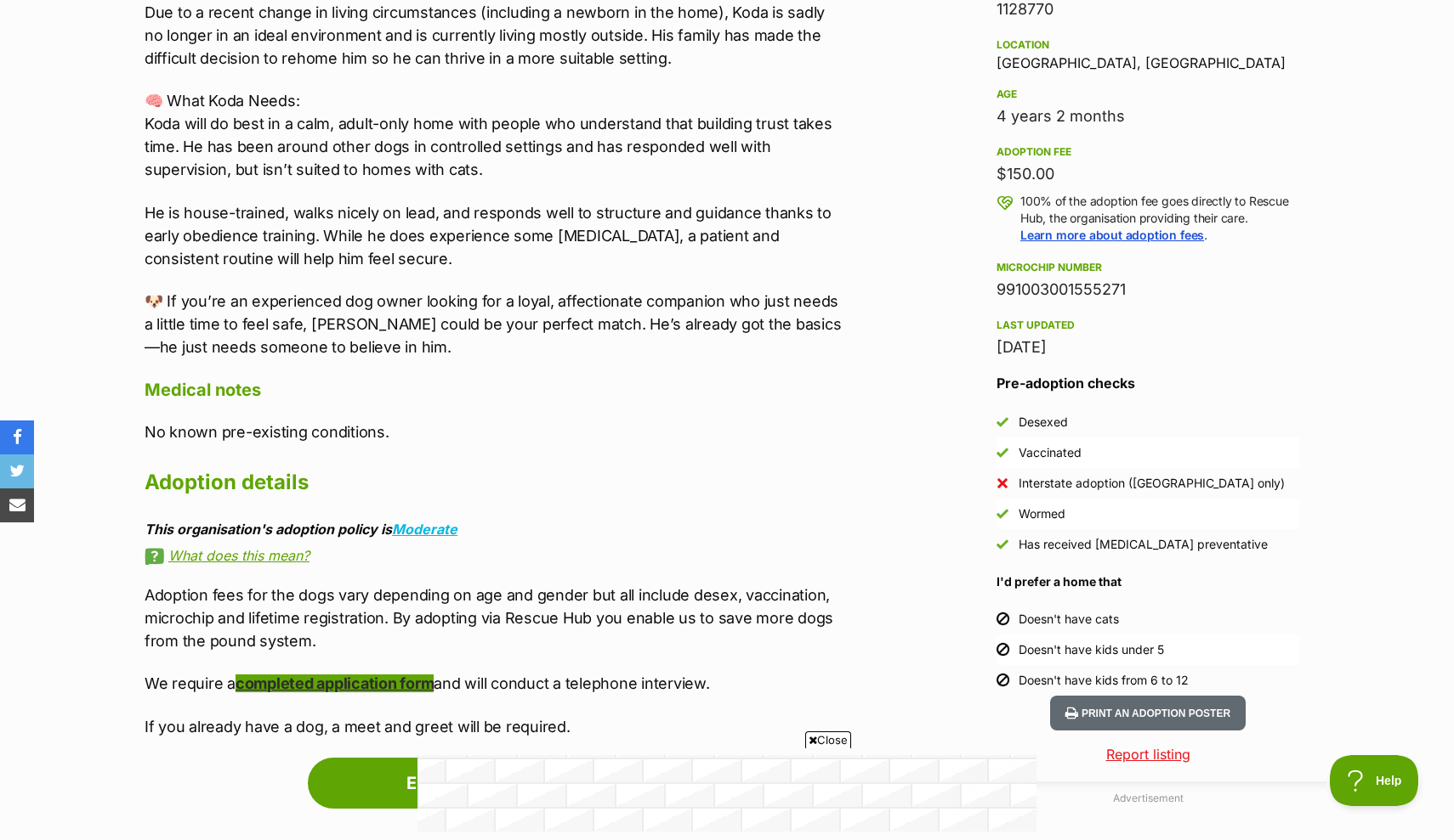
click at [280, 681] on b "completed application form" at bounding box center [335, 684] width 198 height 18
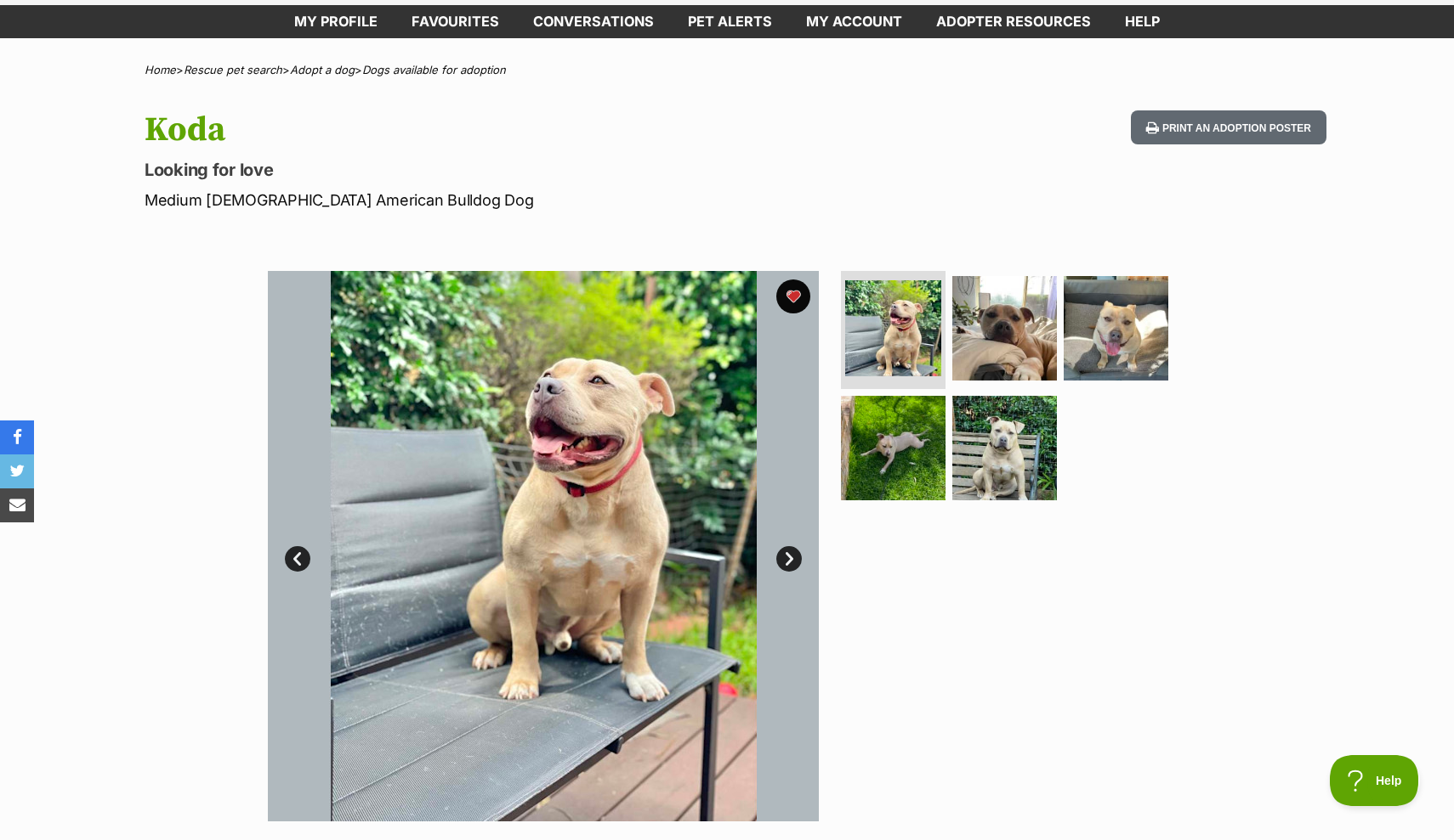
scroll to position [92, 0]
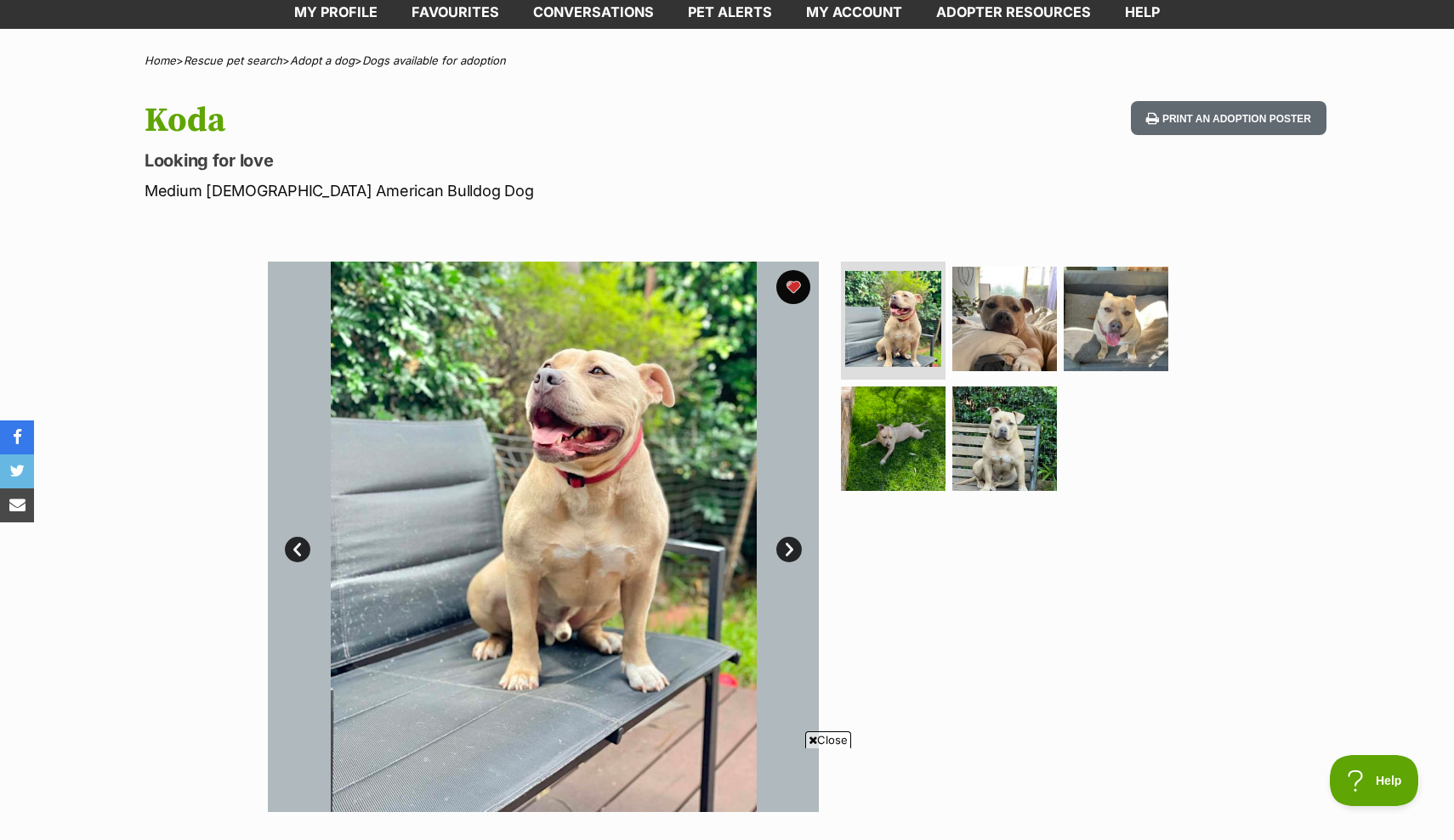
click at [790, 544] on link "Next" at bounding box center [789, 550] width 26 height 26
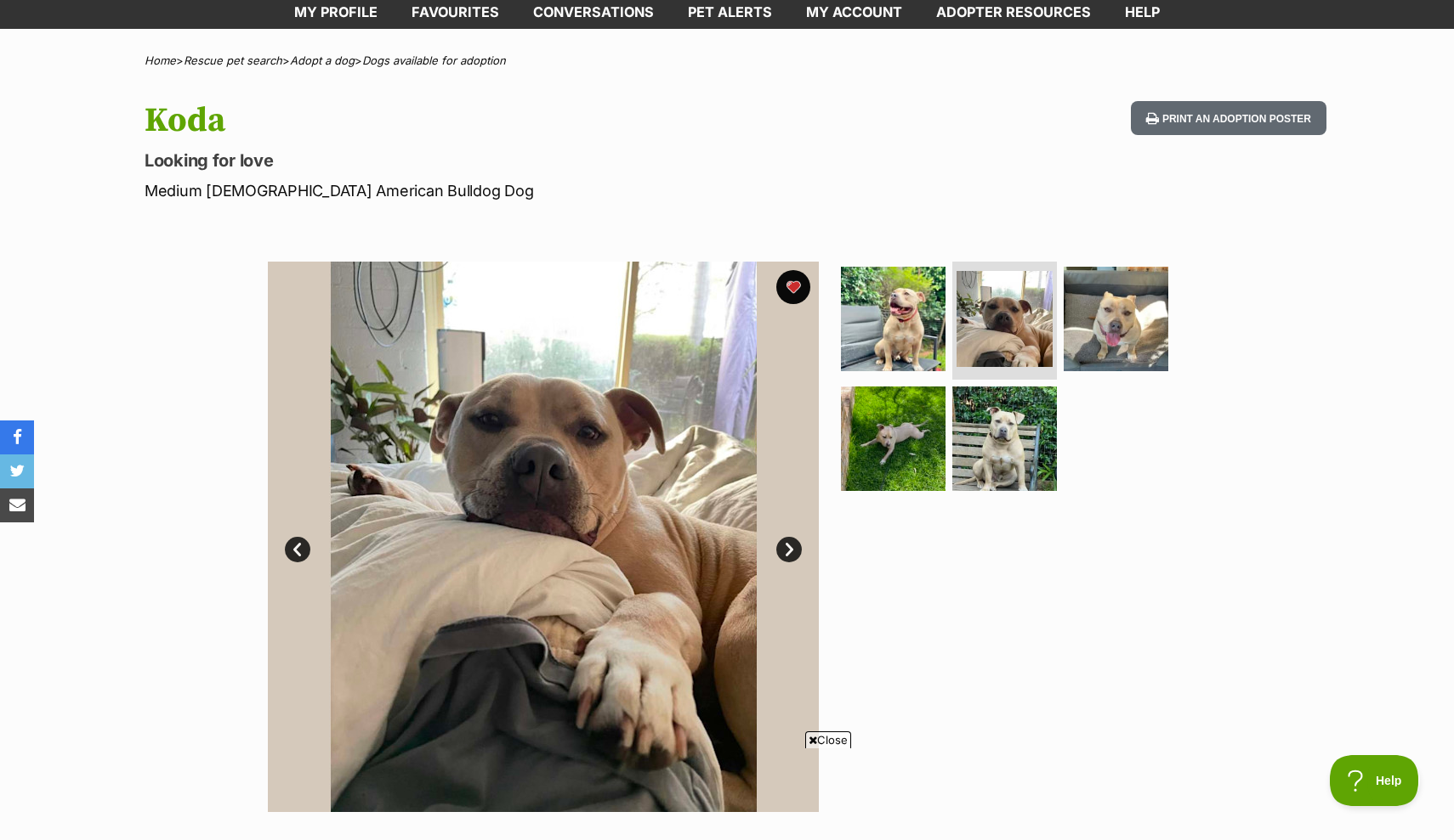
click at [790, 544] on link "Next" at bounding box center [789, 550] width 26 height 26
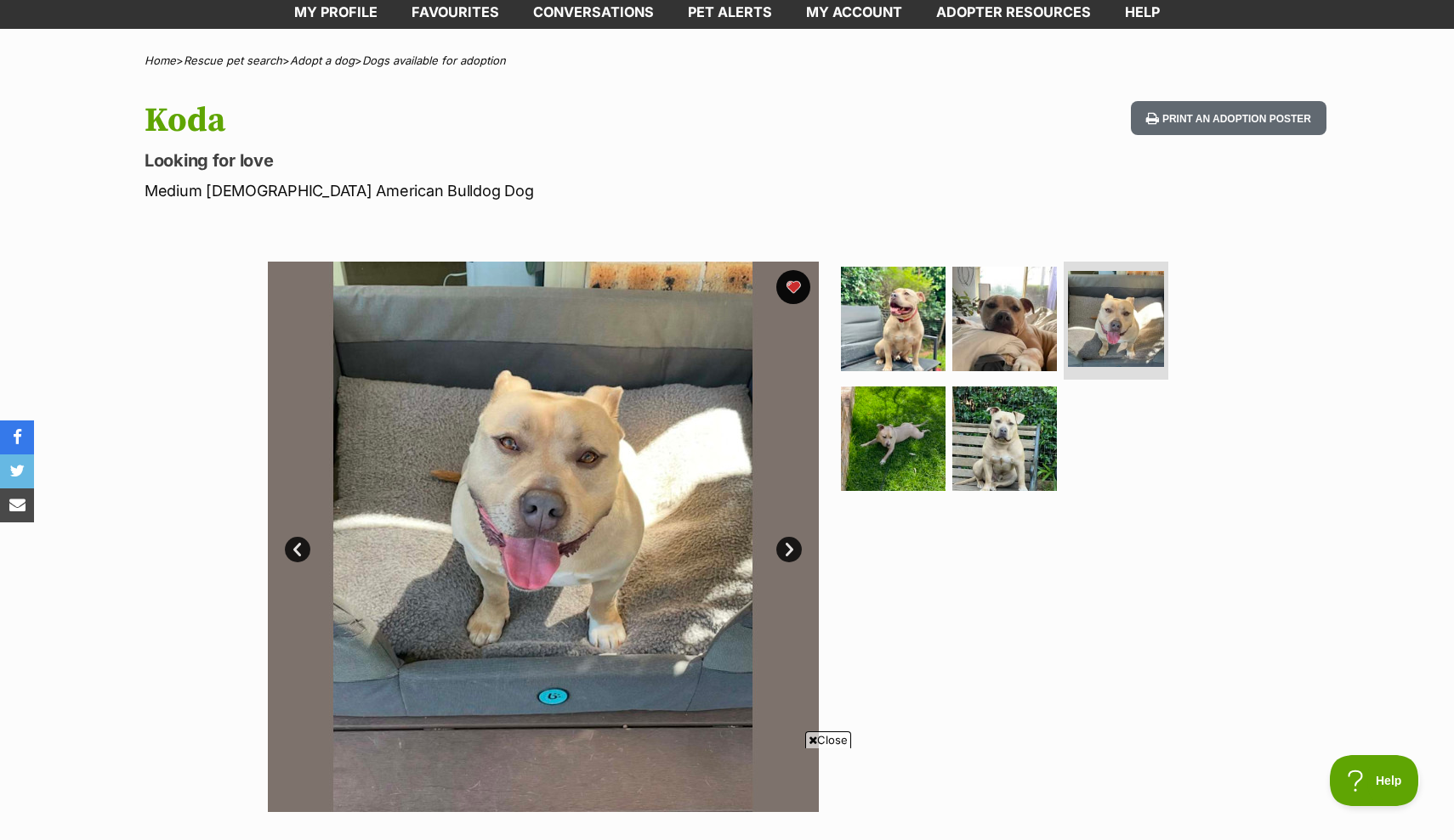
click at [790, 544] on link "Next" at bounding box center [789, 550] width 26 height 26
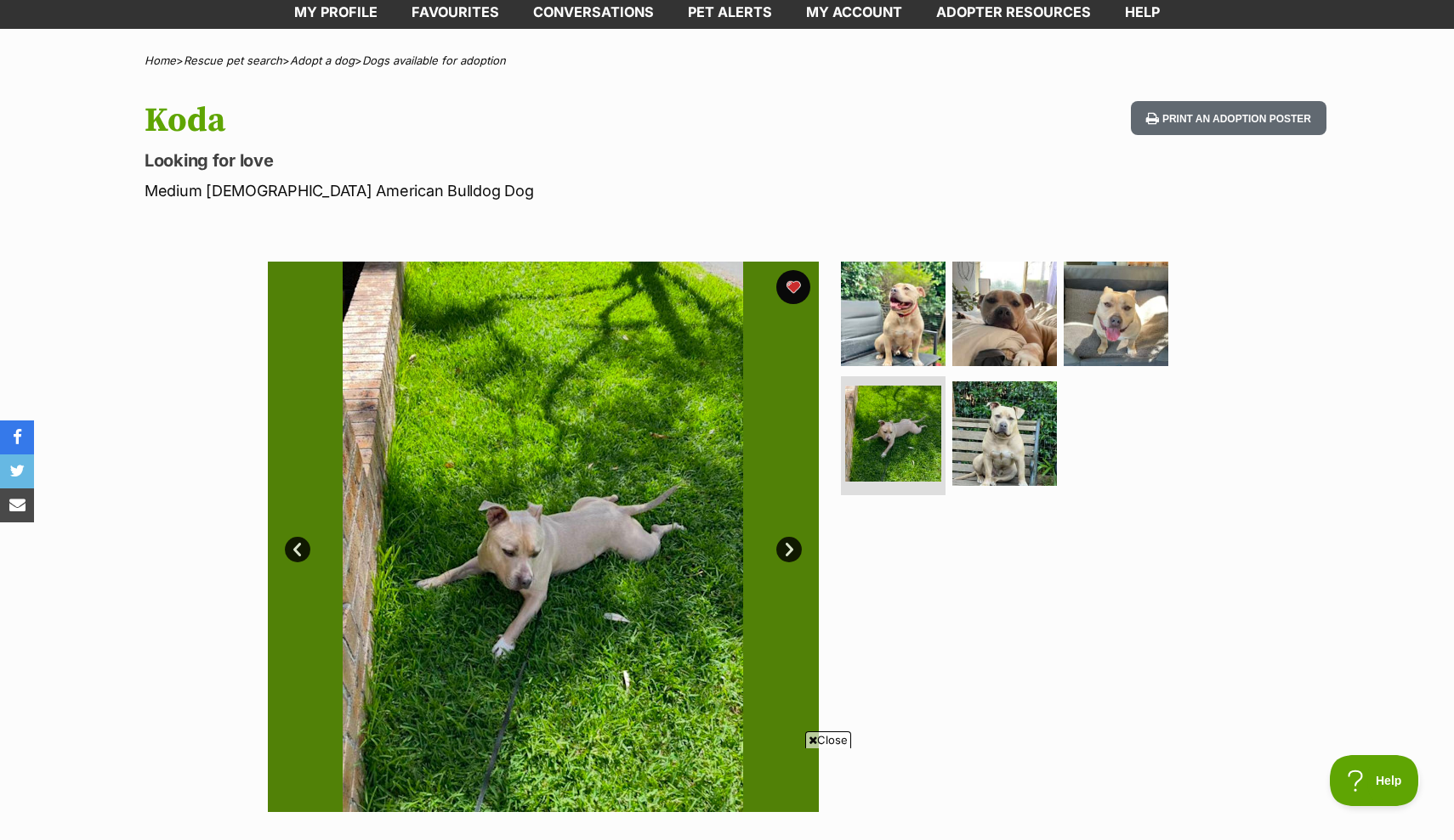
click at [790, 544] on link "Next" at bounding box center [789, 550] width 26 height 26
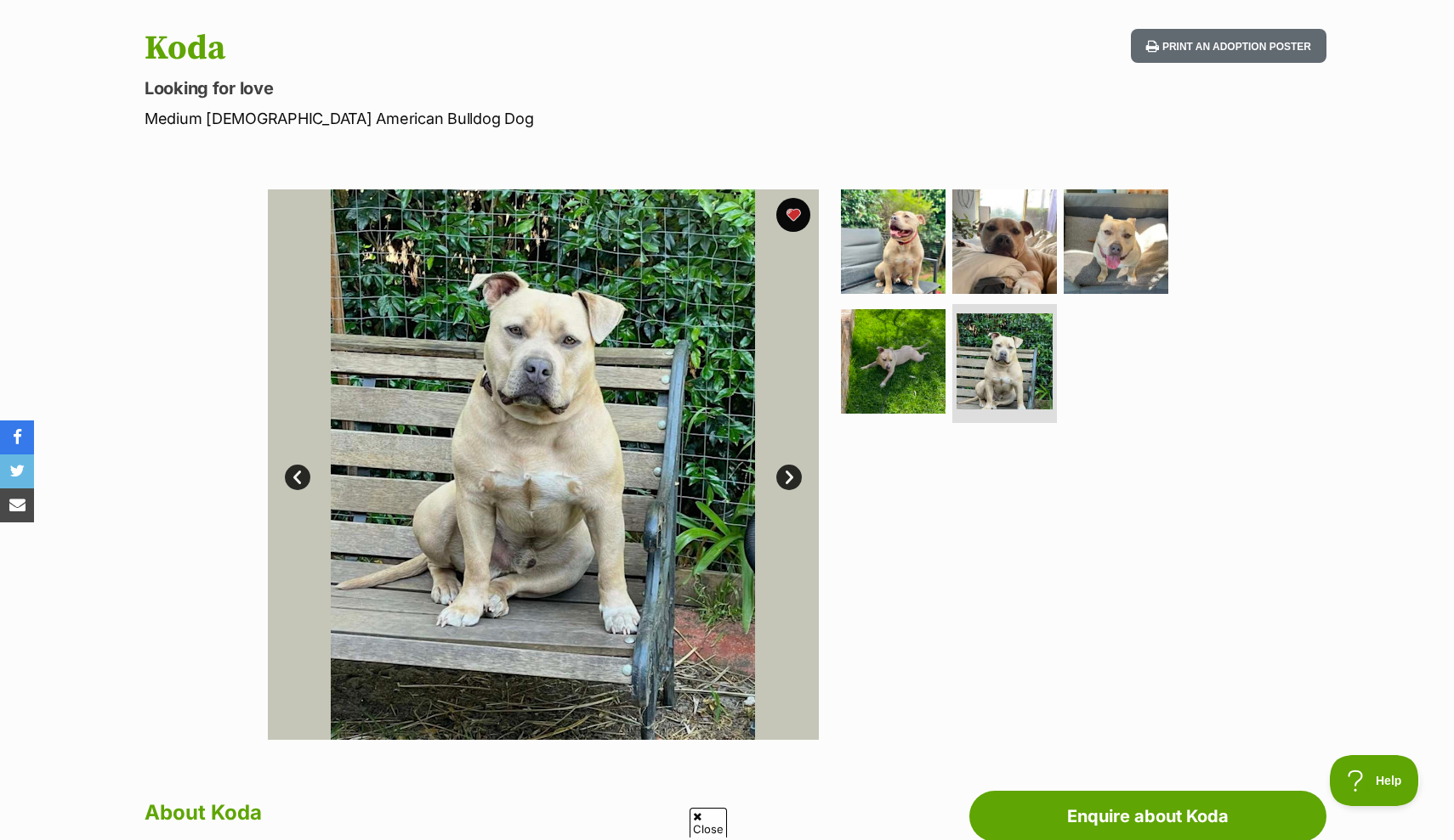
scroll to position [0, 0]
click at [787, 483] on link "Next" at bounding box center [789, 478] width 26 height 26
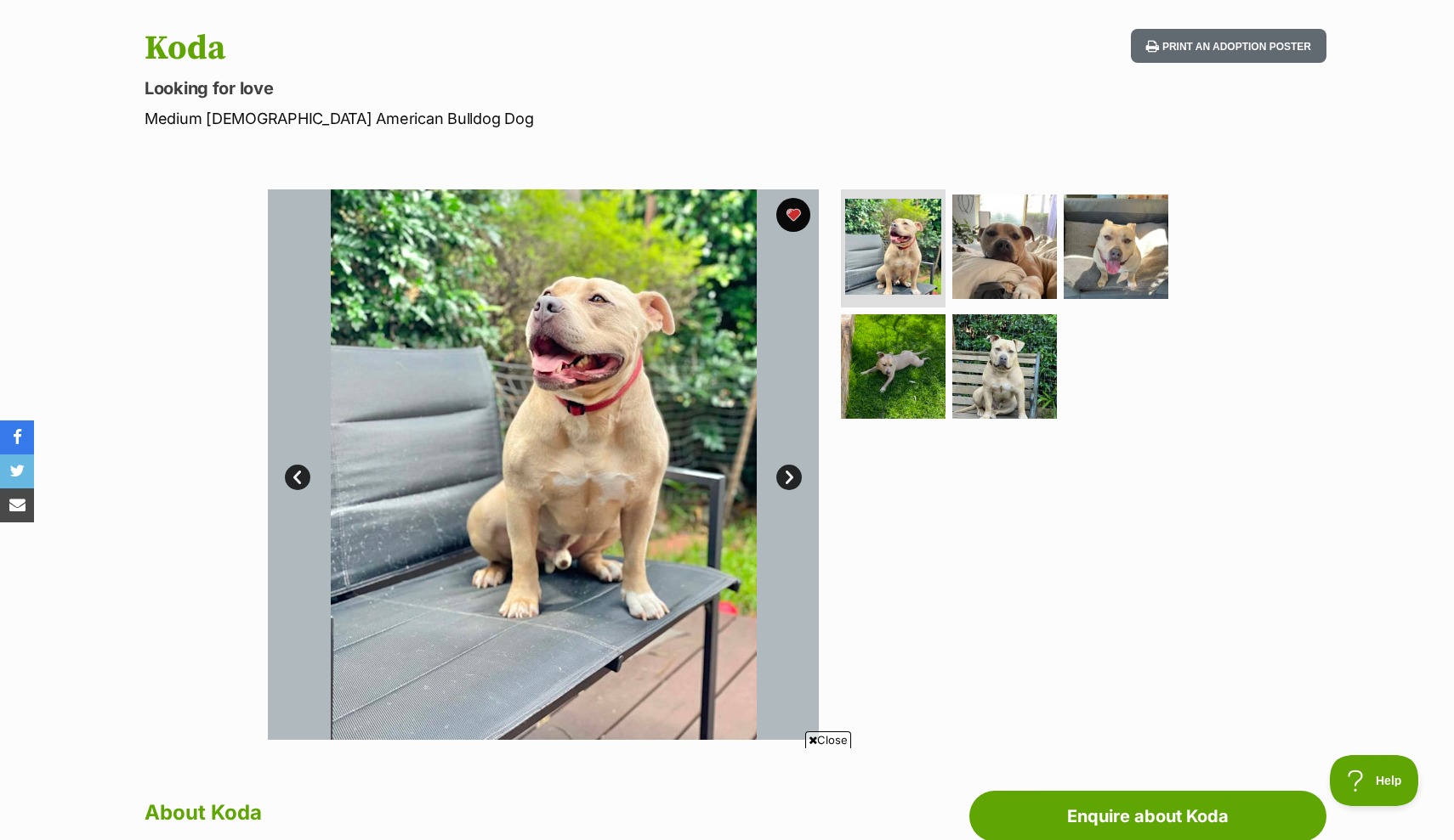
click at [786, 483] on link "Next" at bounding box center [789, 478] width 26 height 26
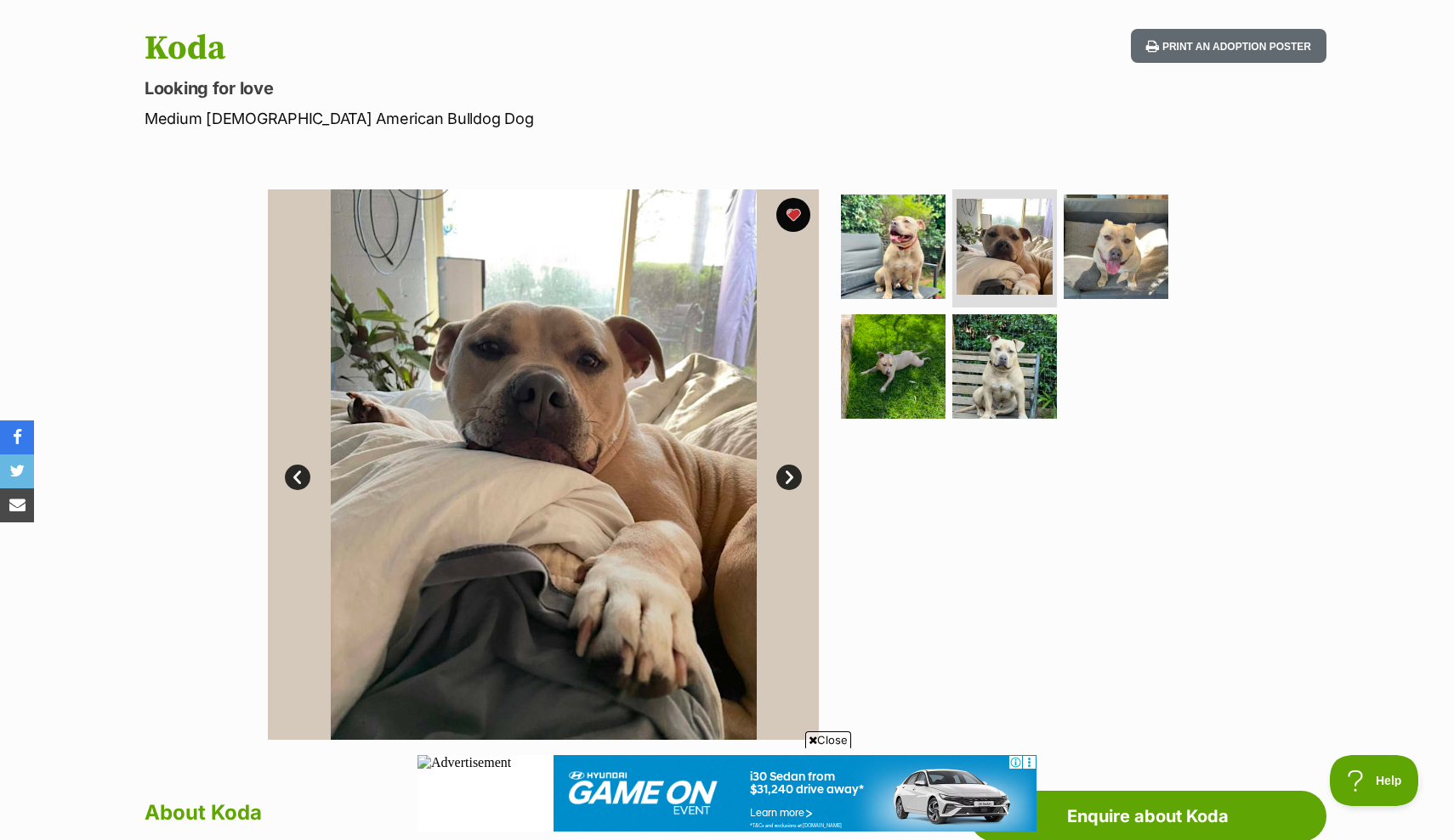
click at [294, 462] on img at bounding box center [543, 464] width 551 height 551
click at [294, 473] on link "Prev" at bounding box center [297, 478] width 26 height 26
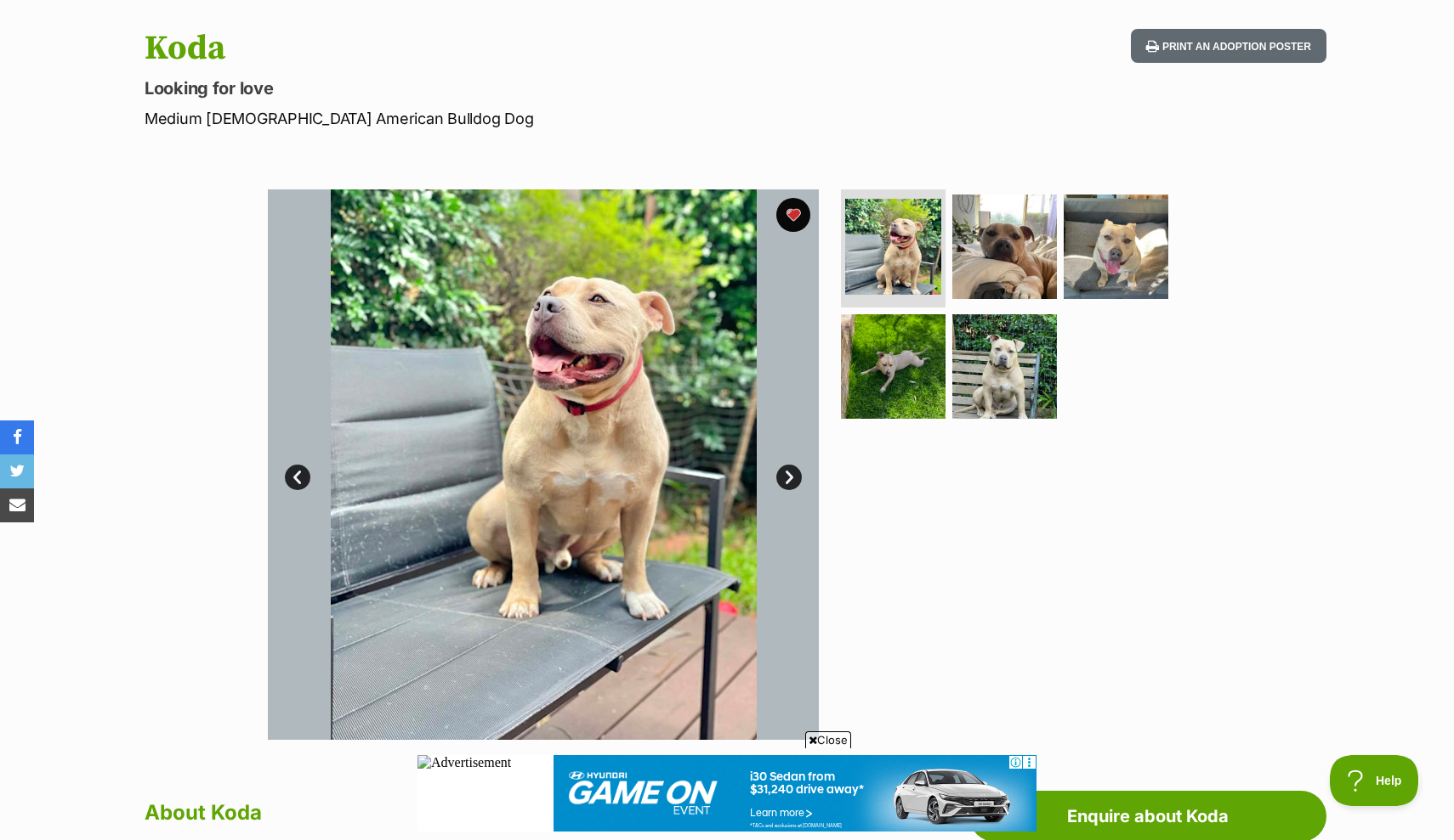
click at [797, 468] on link "Next" at bounding box center [789, 478] width 26 height 26
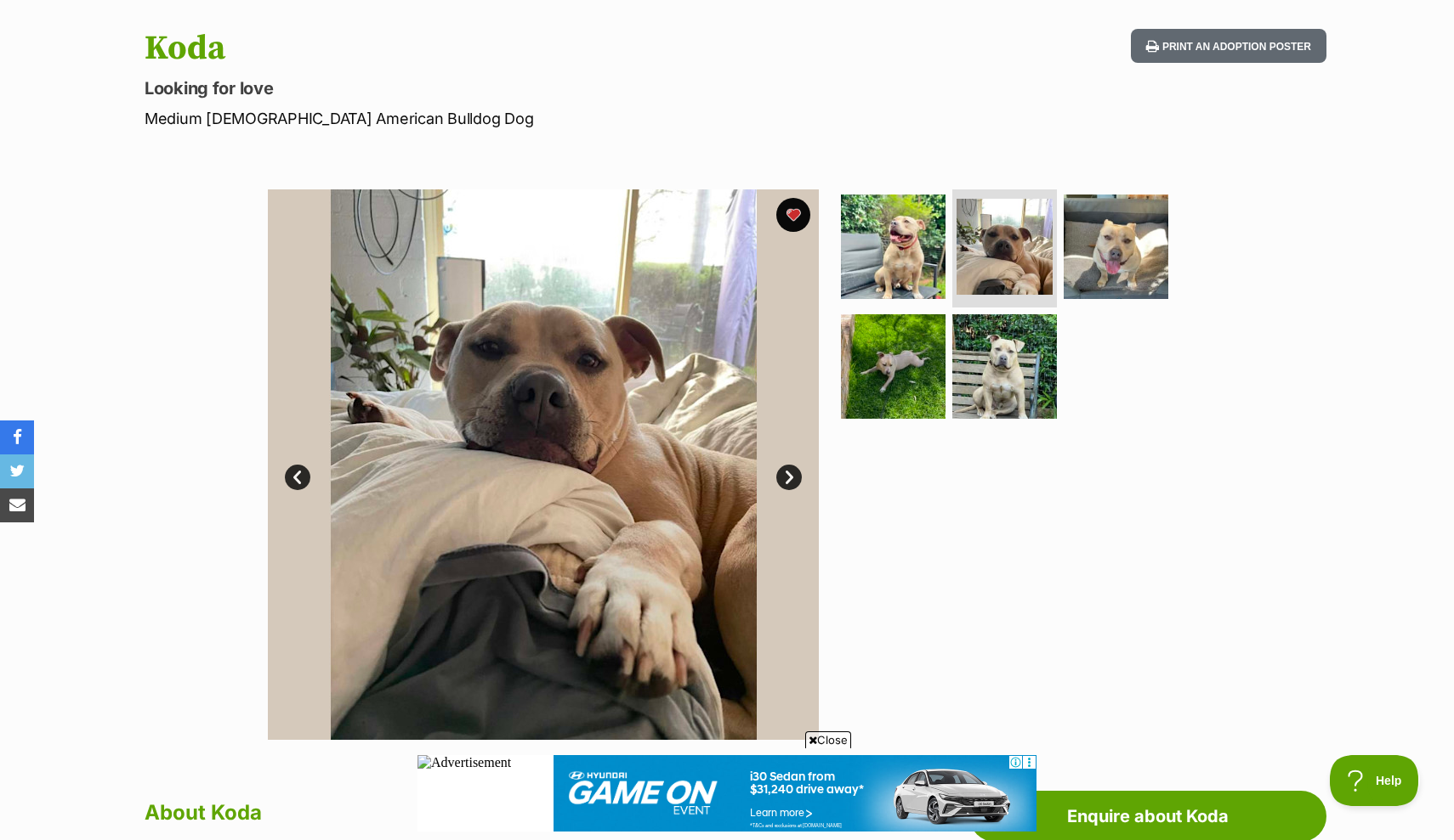
click at [797, 468] on link "Next" at bounding box center [789, 478] width 26 height 26
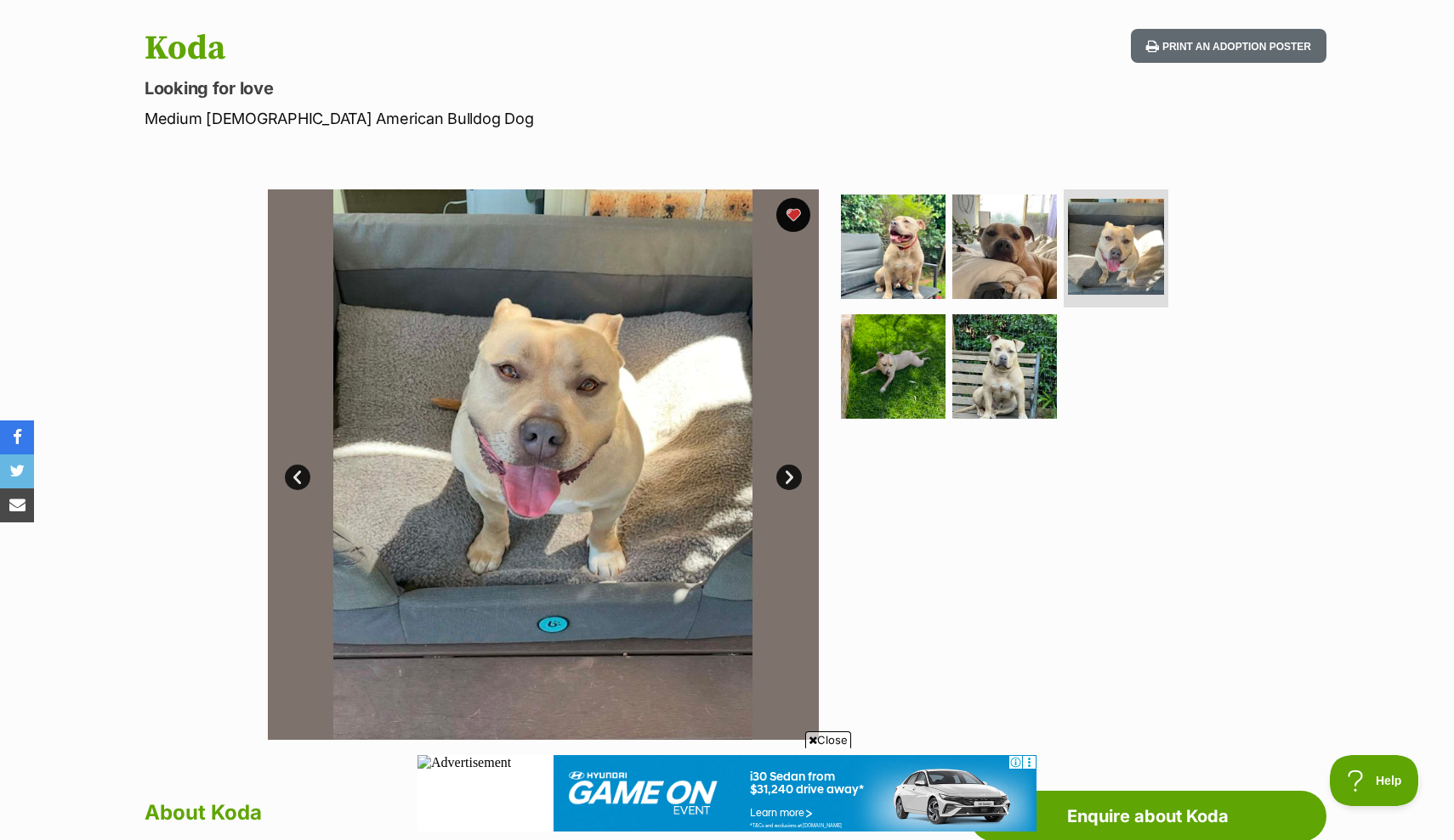
click at [797, 468] on link "Next" at bounding box center [789, 478] width 26 height 26
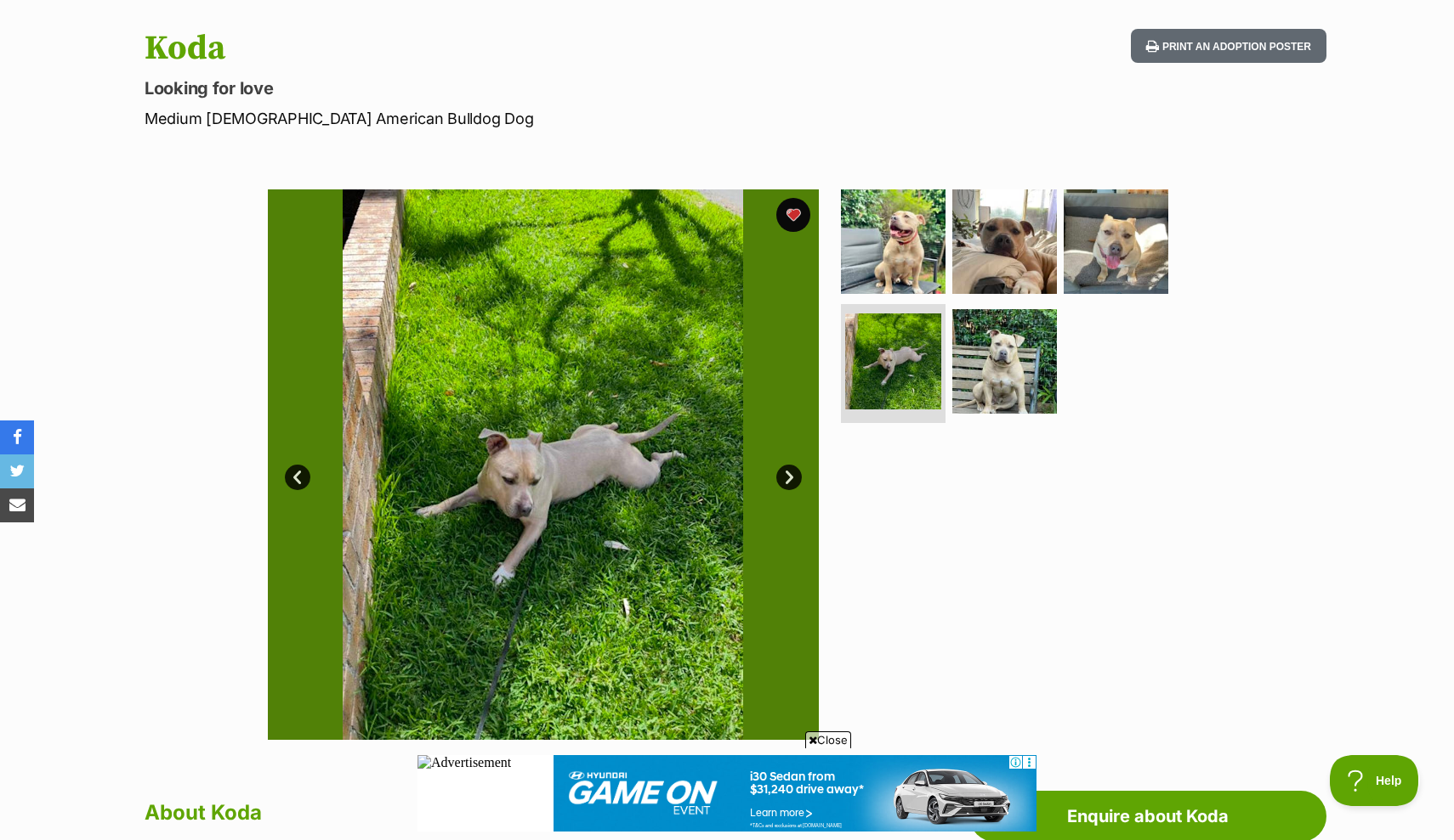
click at [797, 468] on link "Next" at bounding box center [789, 478] width 26 height 26
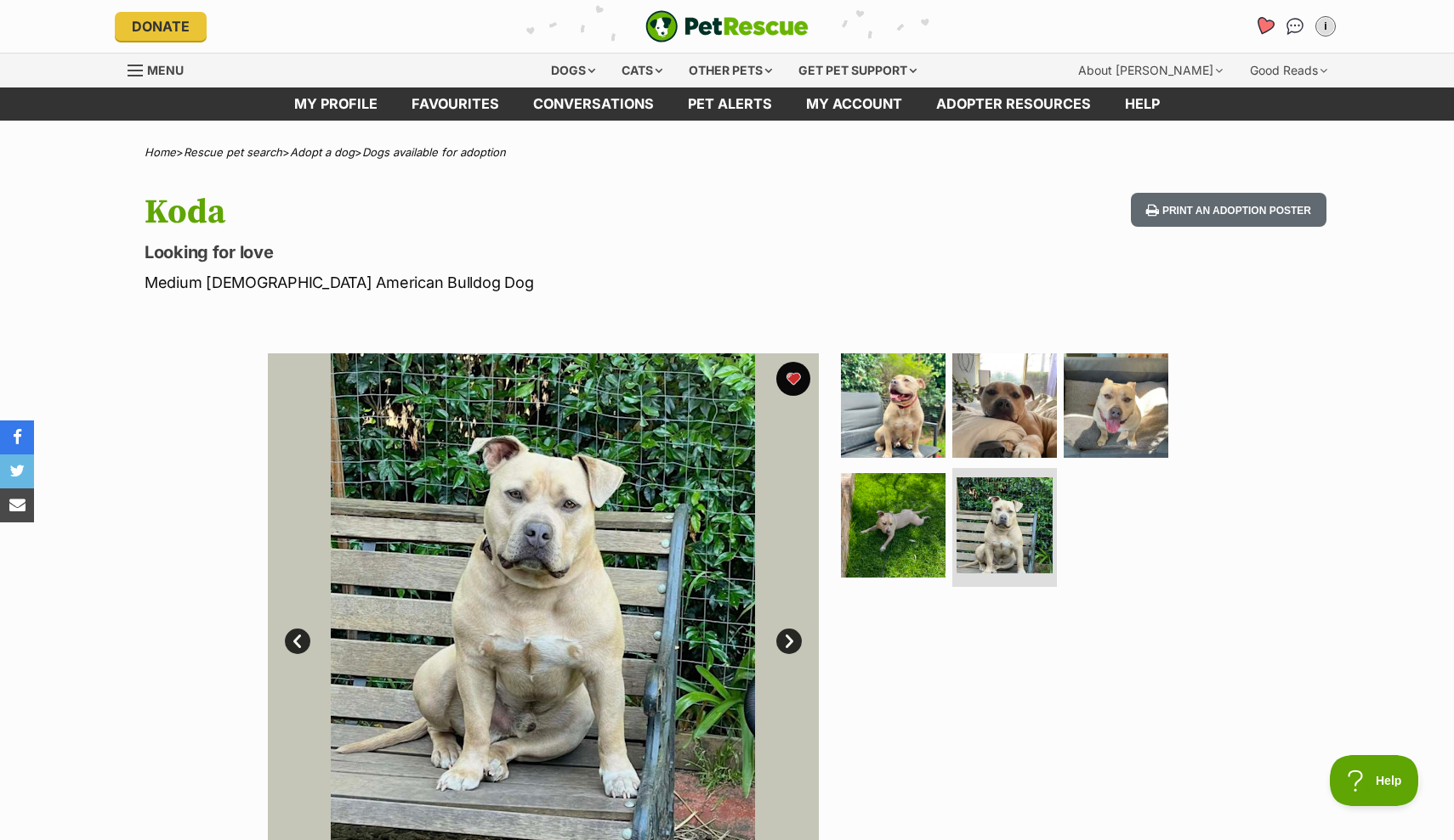
click at [1261, 27] on icon "Favourites" at bounding box center [1264, 26] width 21 height 20
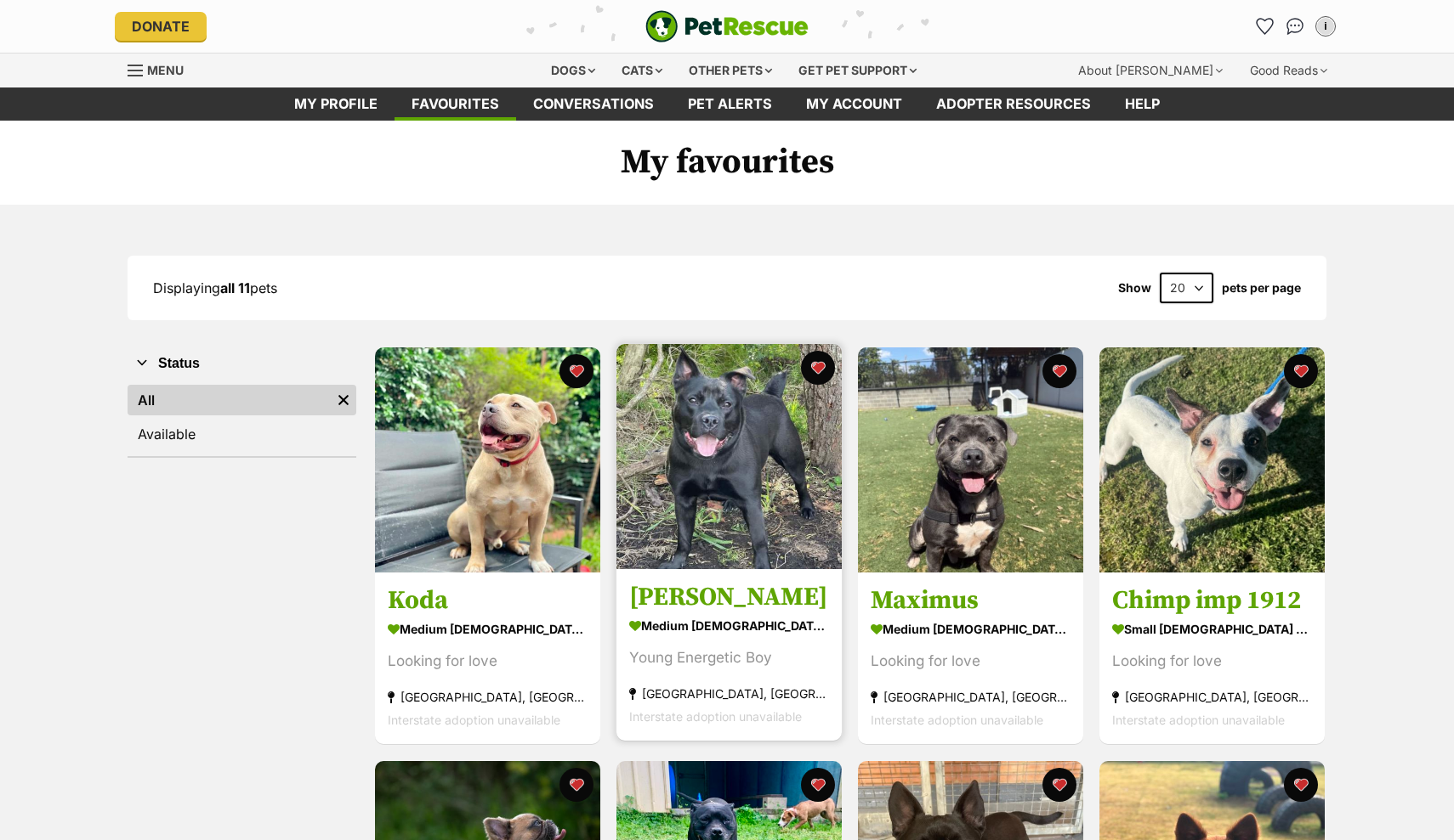
click at [749, 440] on img at bounding box center [729, 456] width 225 height 225
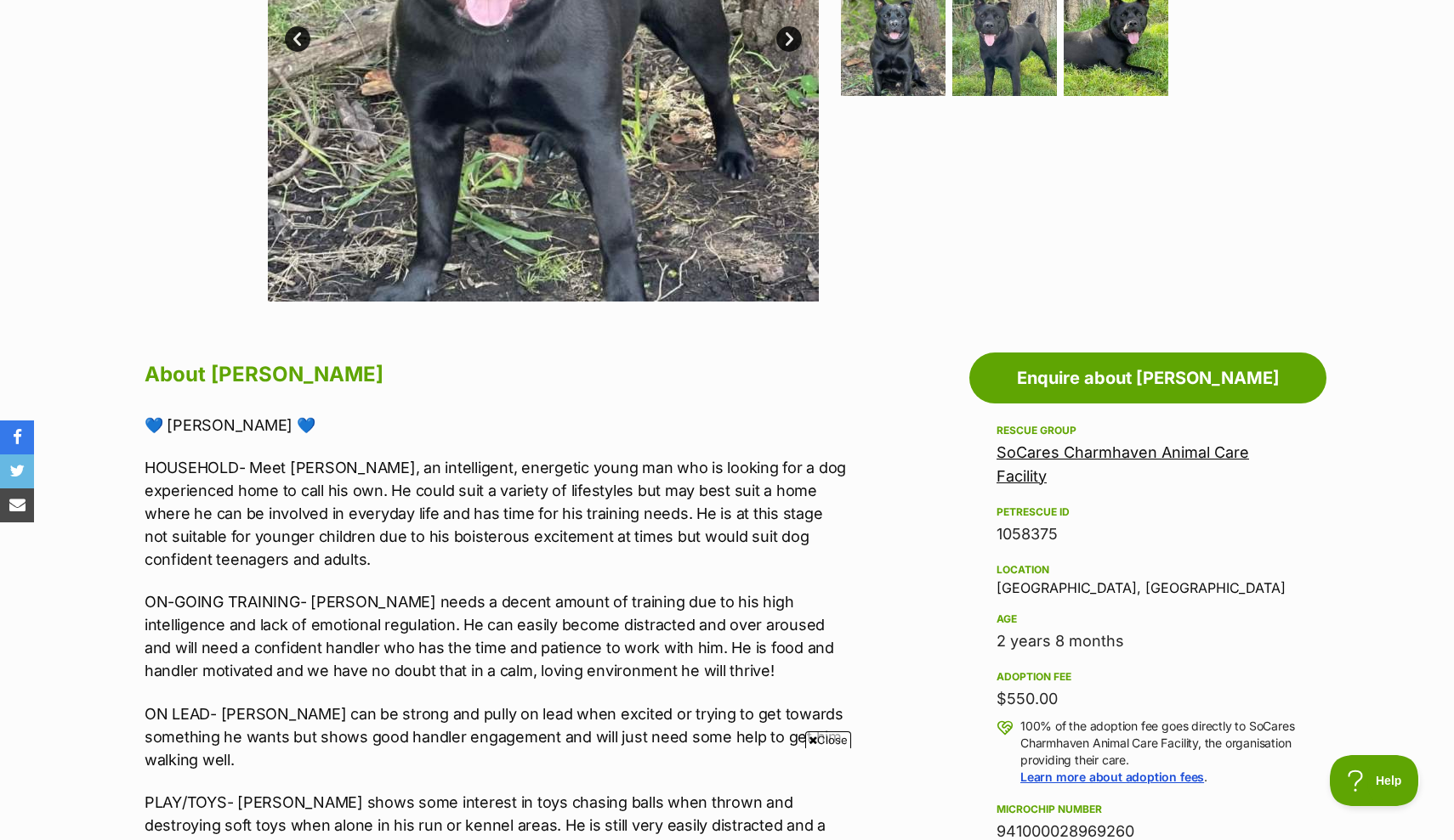
scroll to position [585, 0]
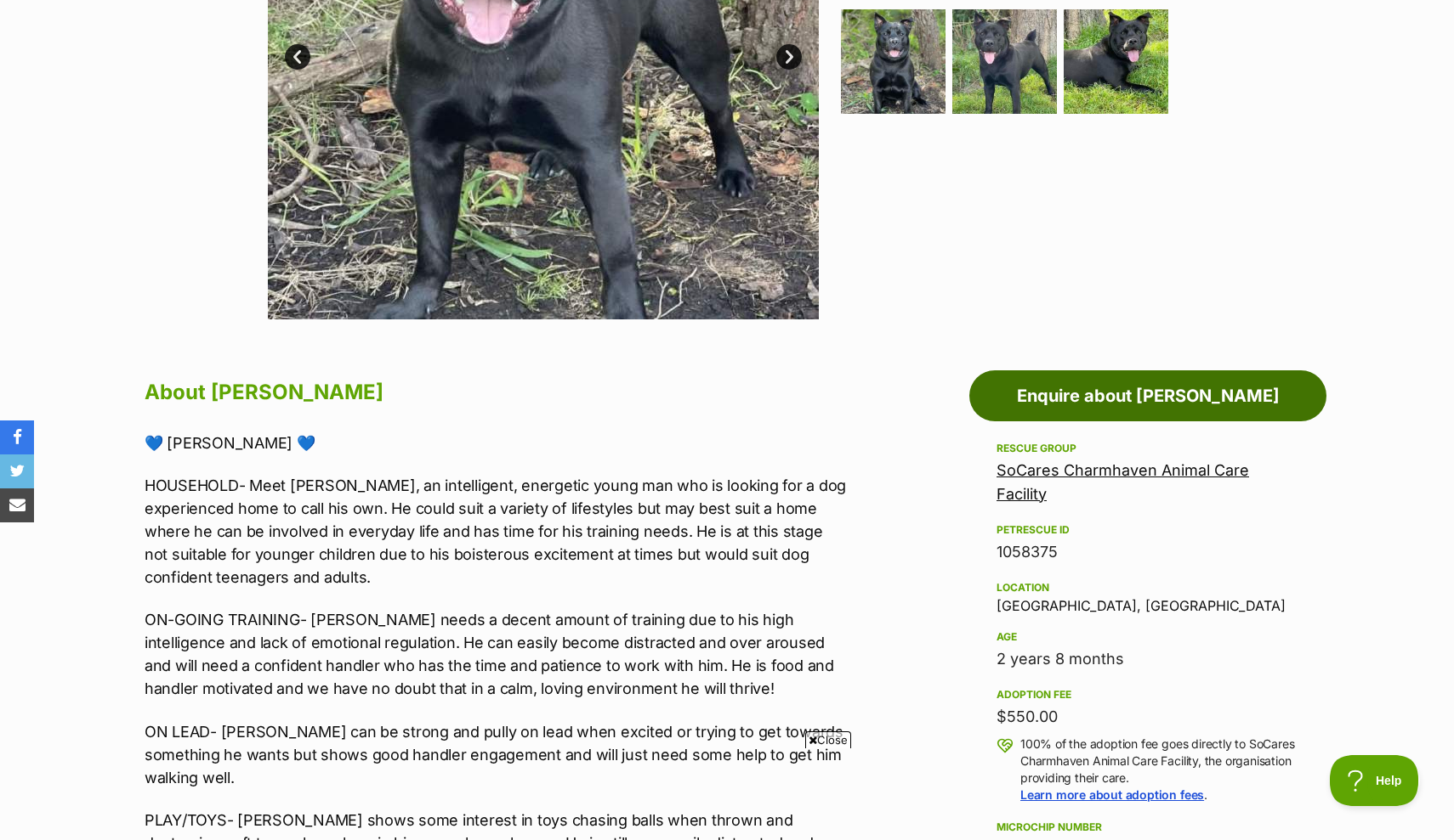
click at [1087, 416] on link "Enquire about [PERSON_NAME]" at bounding box center [1148, 395] width 357 height 51
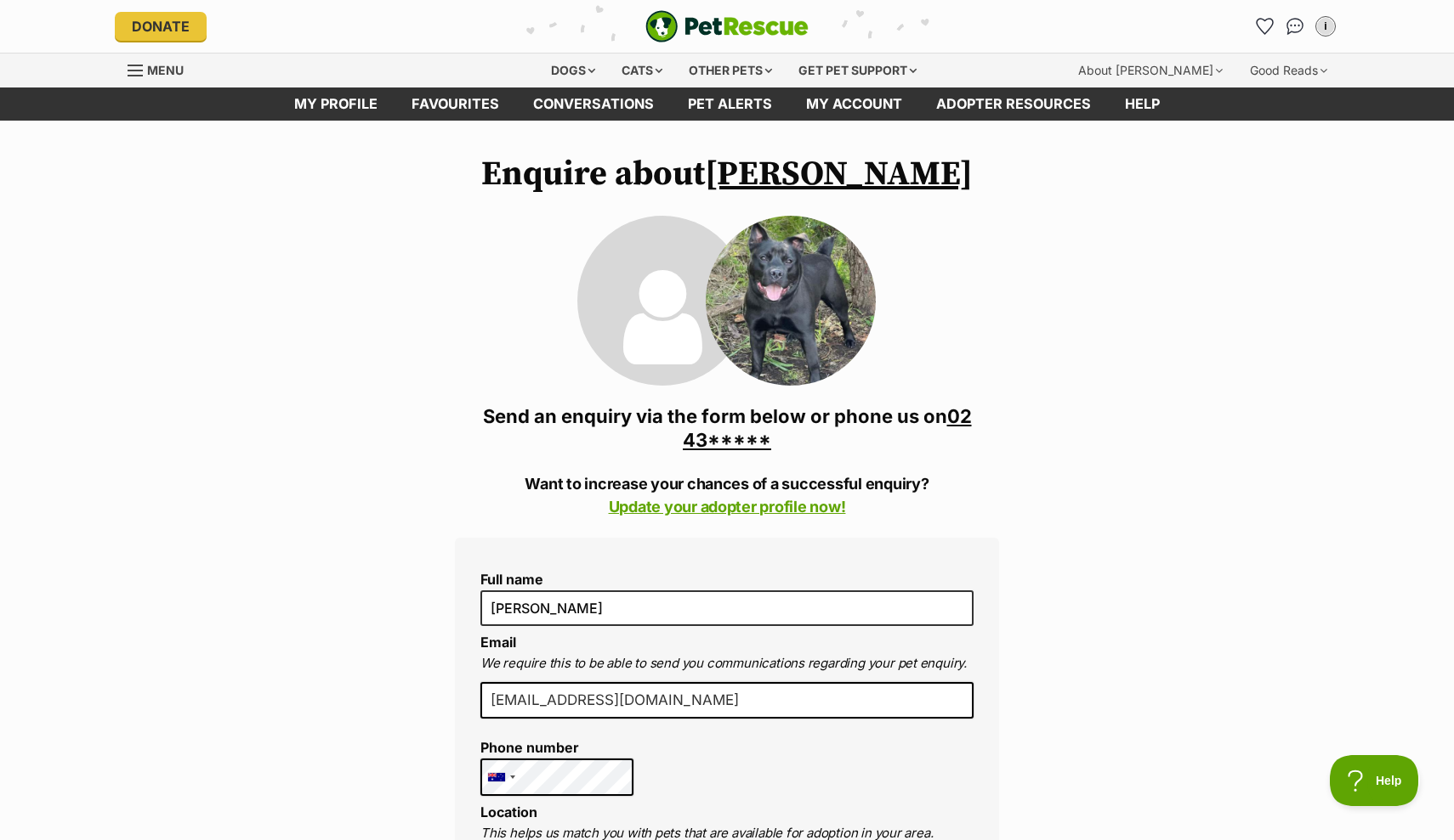
click at [730, 432] on link "02 43*****" at bounding box center [827, 428] width 289 height 46
